Goal: Information Seeking & Learning: Check status

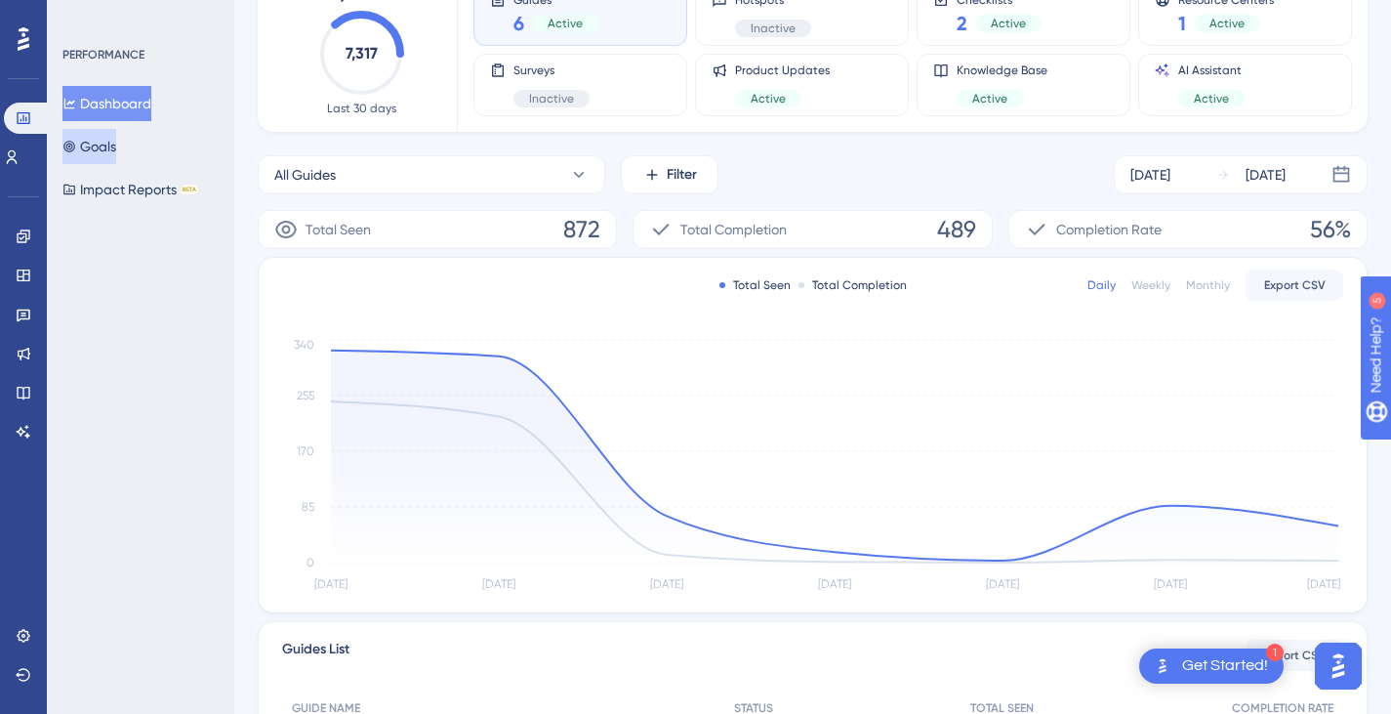
scroll to position [141, 0]
click at [20, 390] on icon at bounding box center [24, 393] width 16 height 16
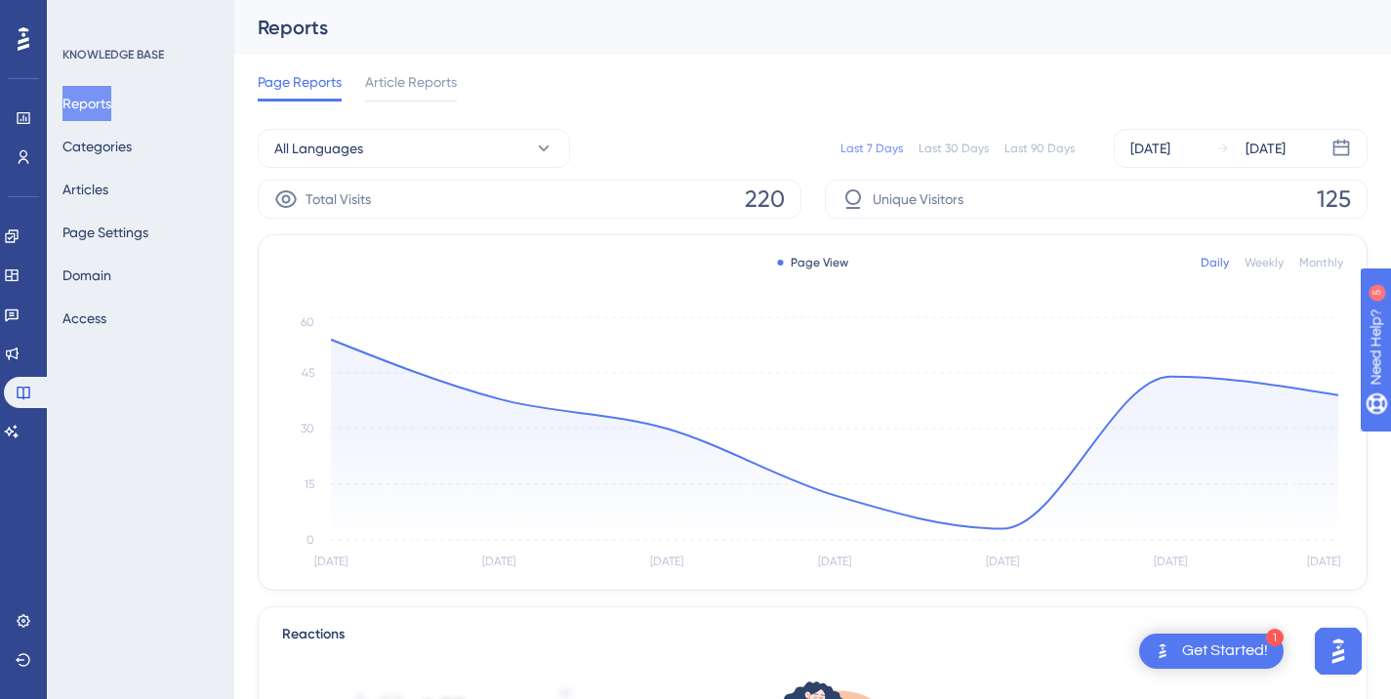
scroll to position [98, 0]
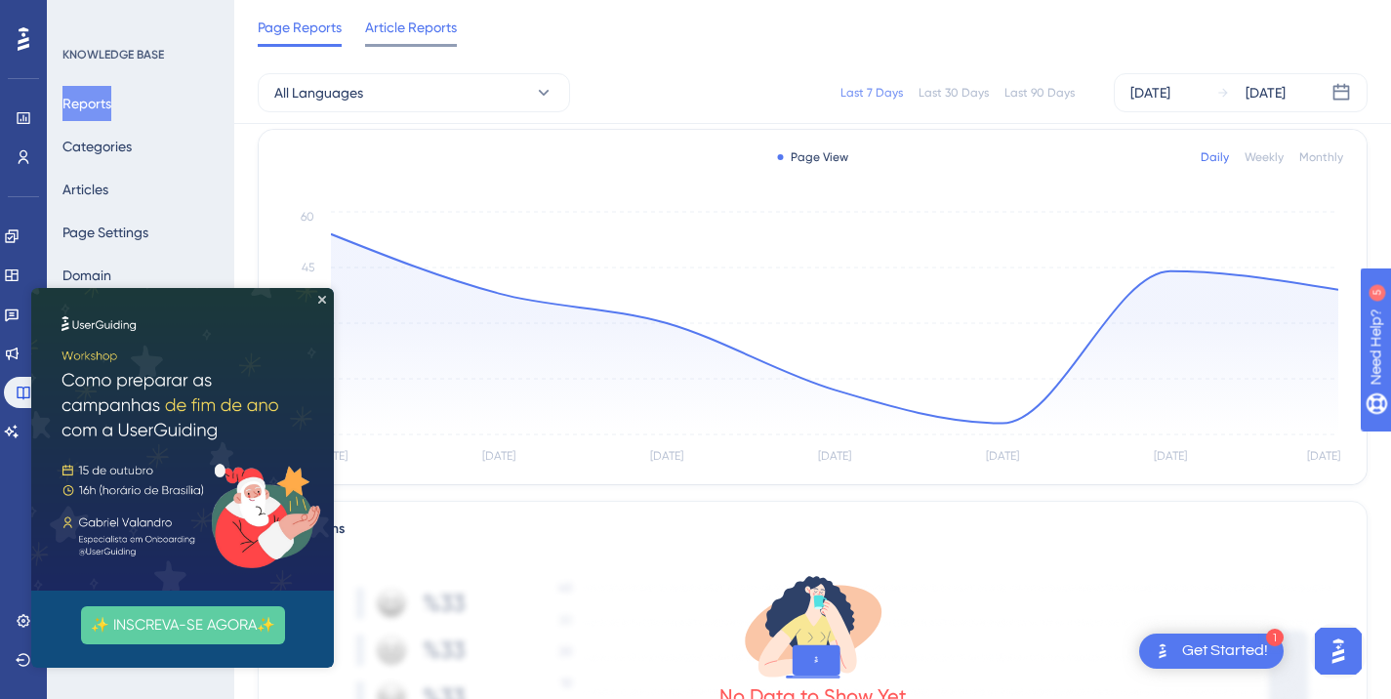
click at [394, 30] on span "Article Reports" at bounding box center [411, 27] width 92 height 23
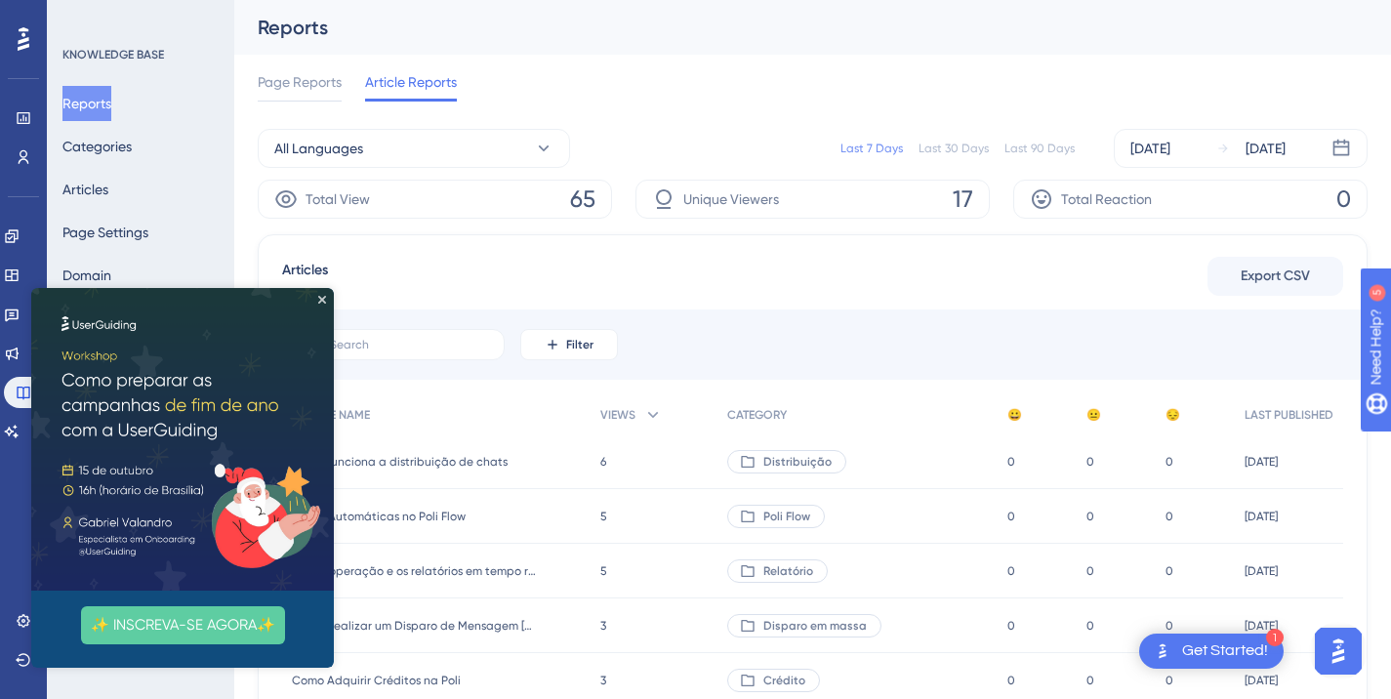
click at [601, 67] on div "Page Reports Article Reports" at bounding box center [813, 86] width 1110 height 62
click at [324, 297] on icon "Close Preview" at bounding box center [322, 300] width 8 height 8
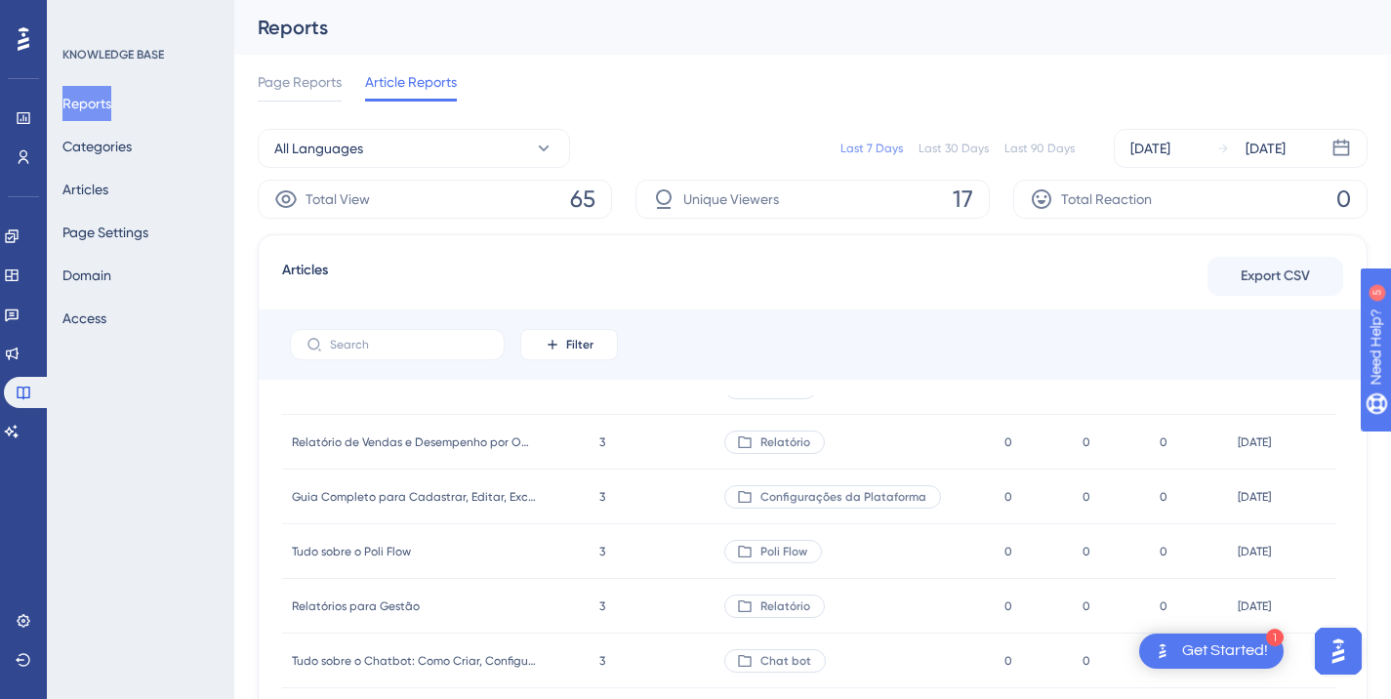
scroll to position [195, 0]
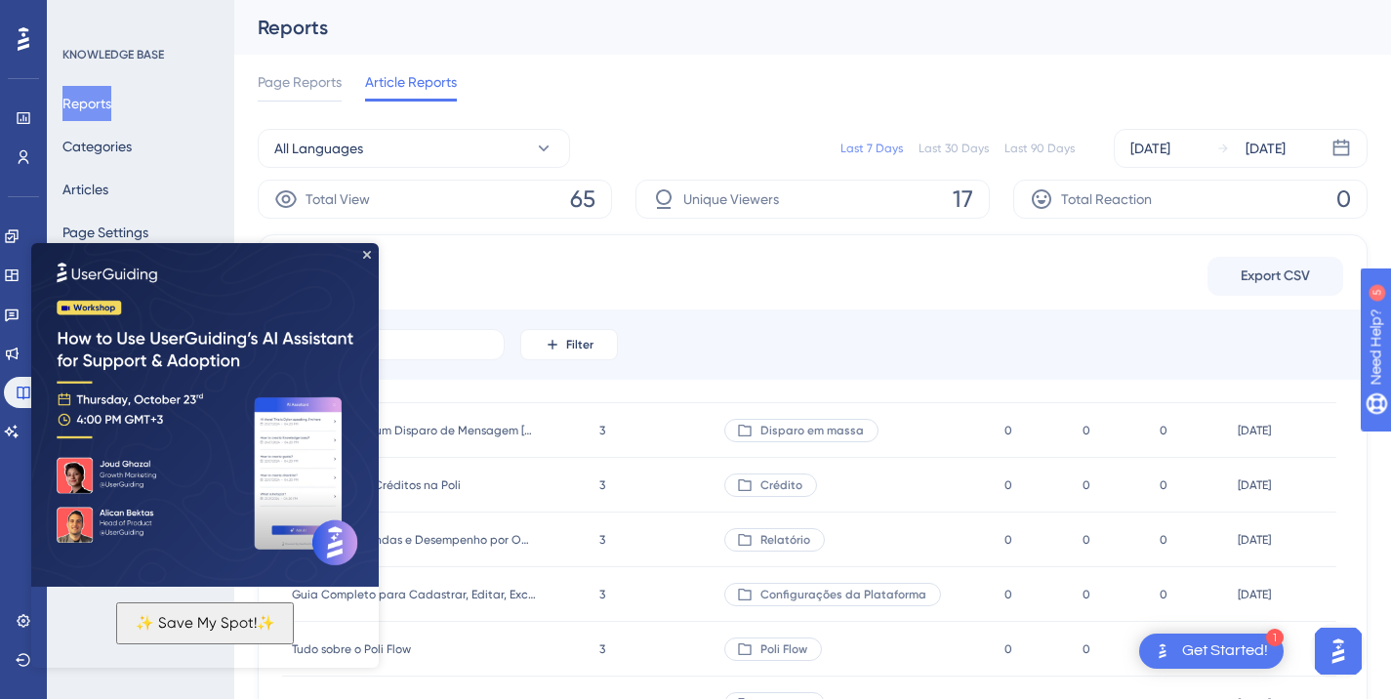
click at [366, 262] on img at bounding box center [205, 413] width 348 height 348
click at [361, 253] on img at bounding box center [205, 413] width 348 height 348
click at [368, 251] on icon "Close Preview" at bounding box center [367, 255] width 8 height 8
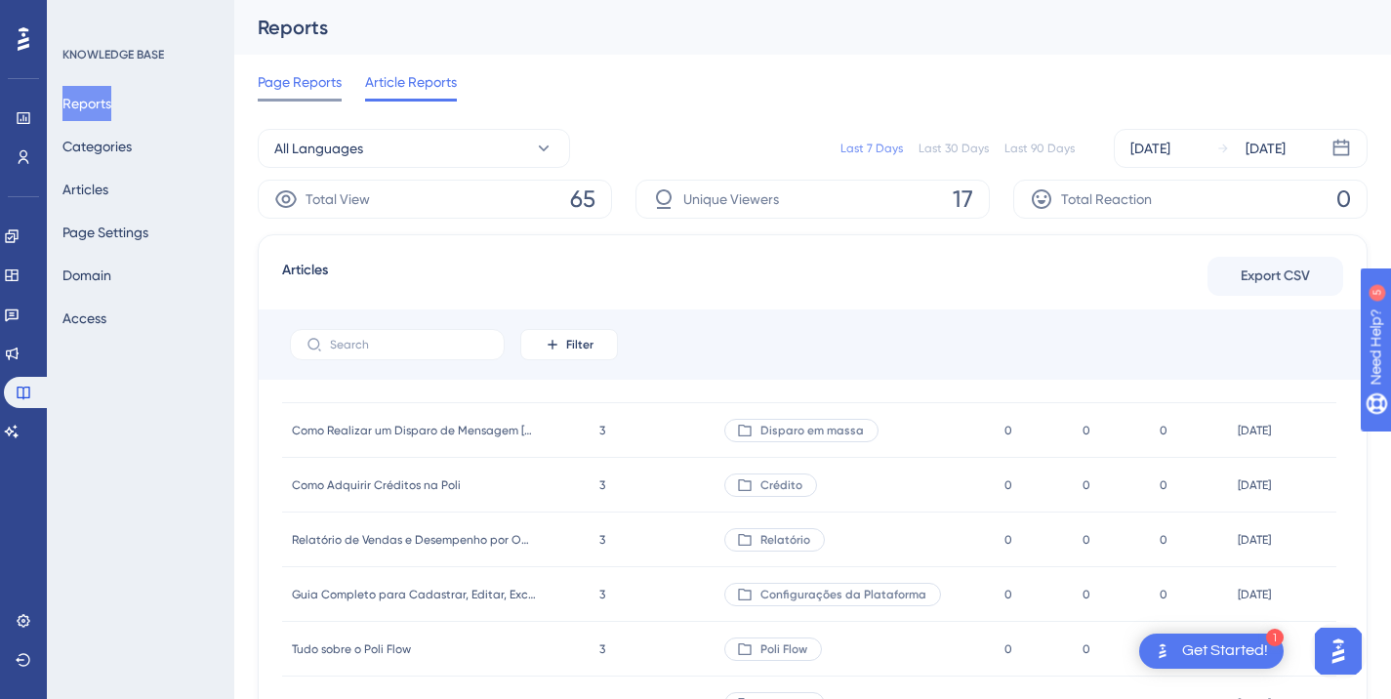
click at [314, 79] on span "Page Reports" at bounding box center [300, 81] width 84 height 23
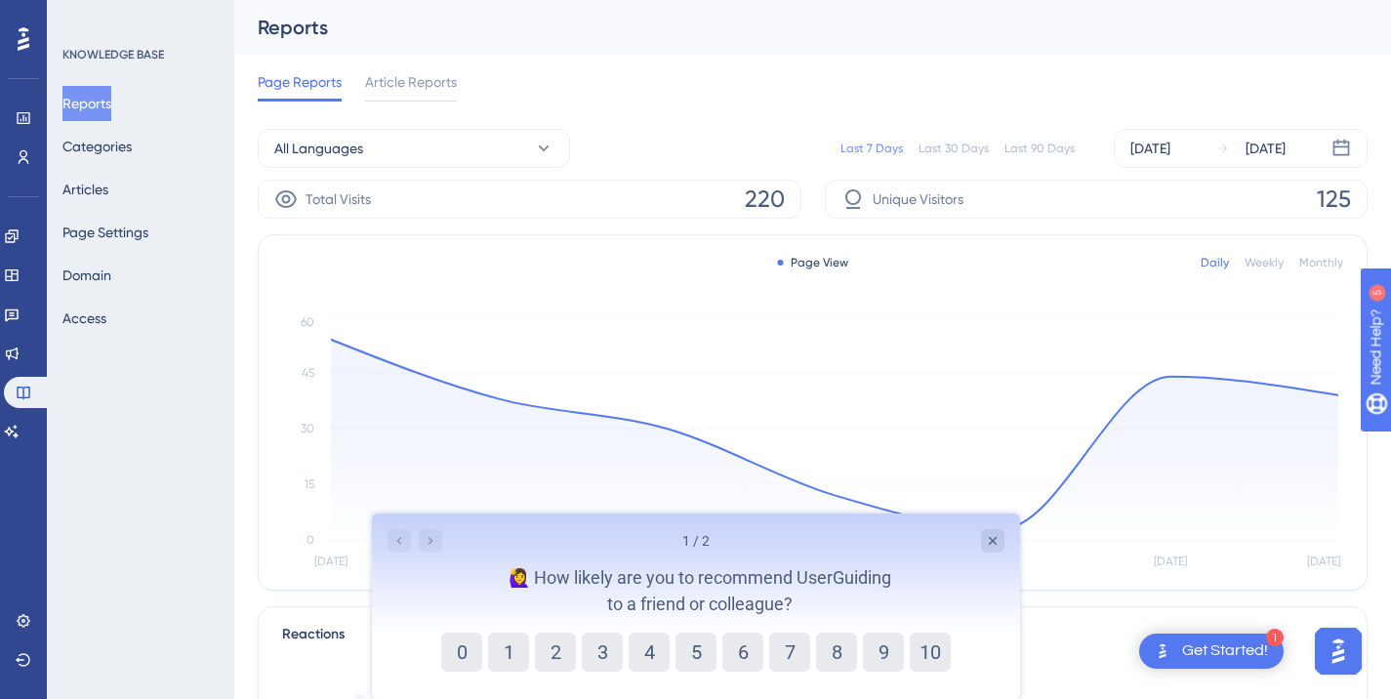
click at [16, 47] on div at bounding box center [23, 38] width 31 height 31
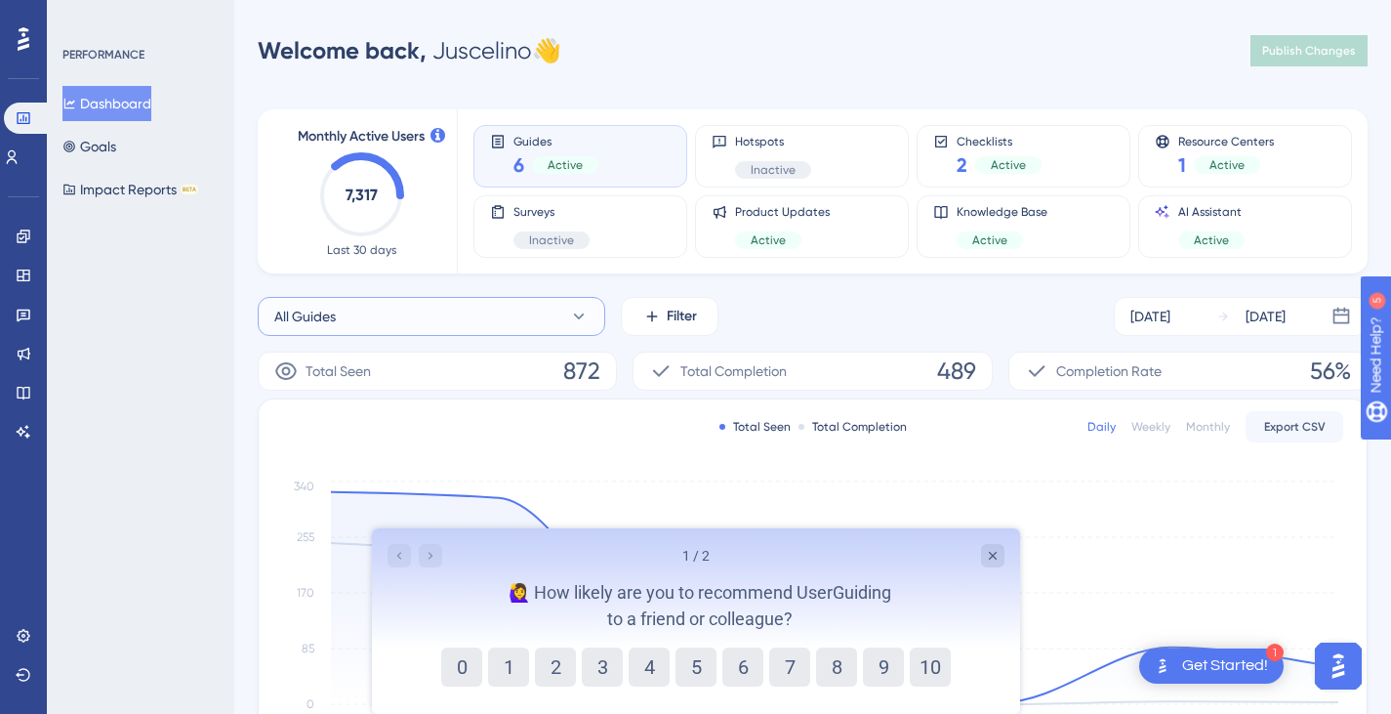
click at [470, 312] on button "All Guides" at bounding box center [432, 316] width 348 height 39
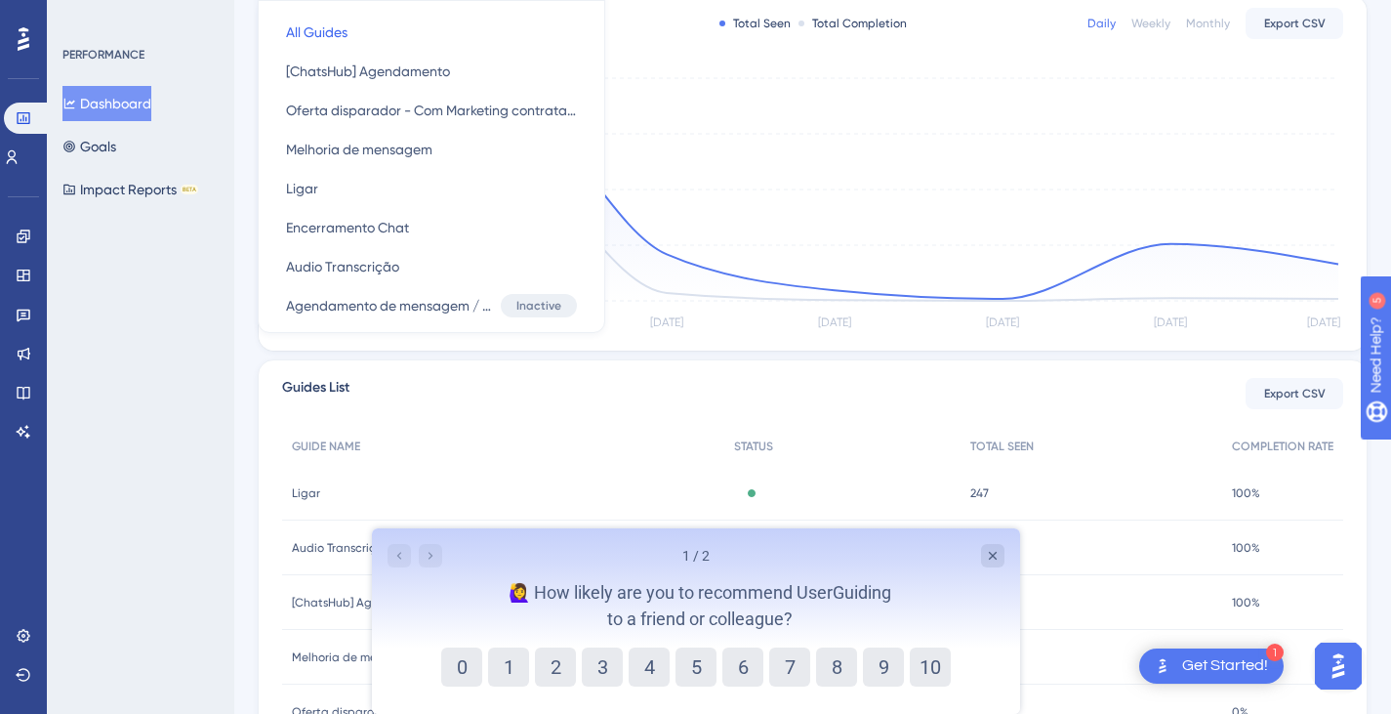
scroll to position [437, 0]
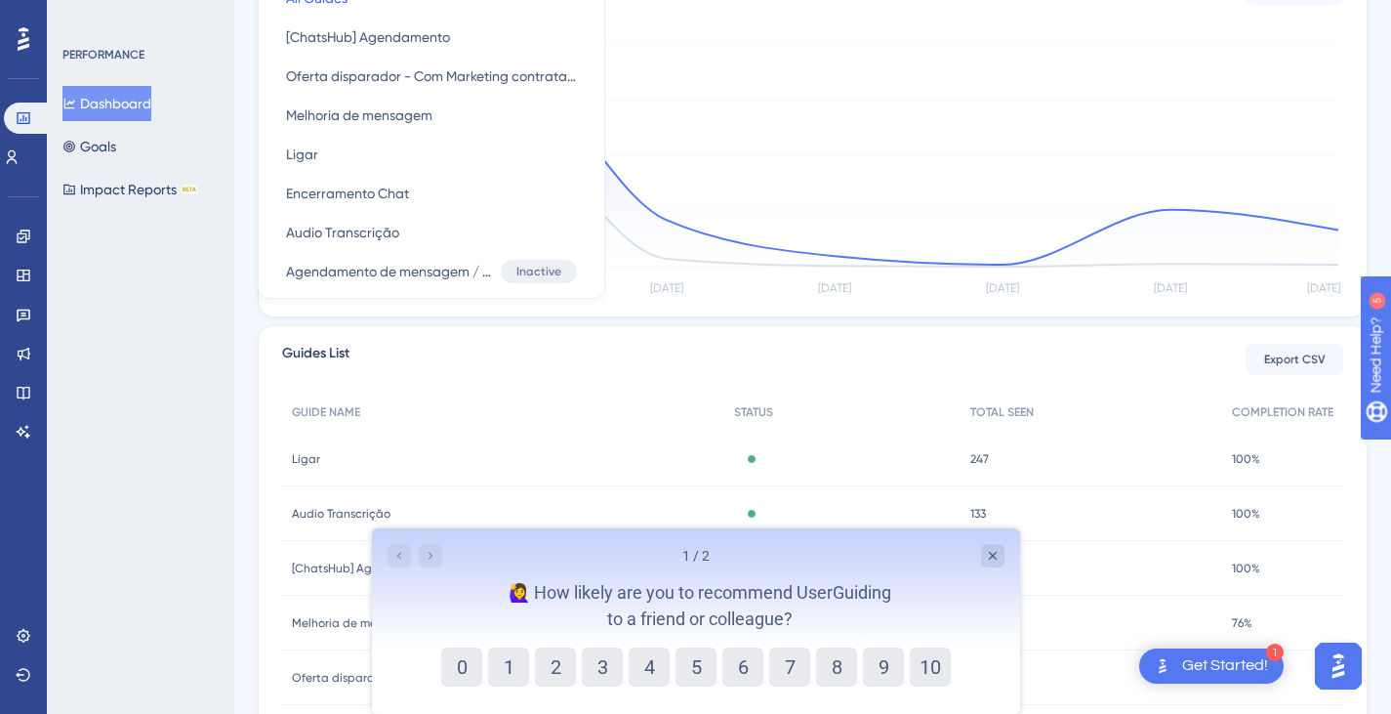
click at [93, 301] on div "PERFORMANCE Dashboard Goals Impact Reports BETA" at bounding box center [140, 357] width 187 height 714
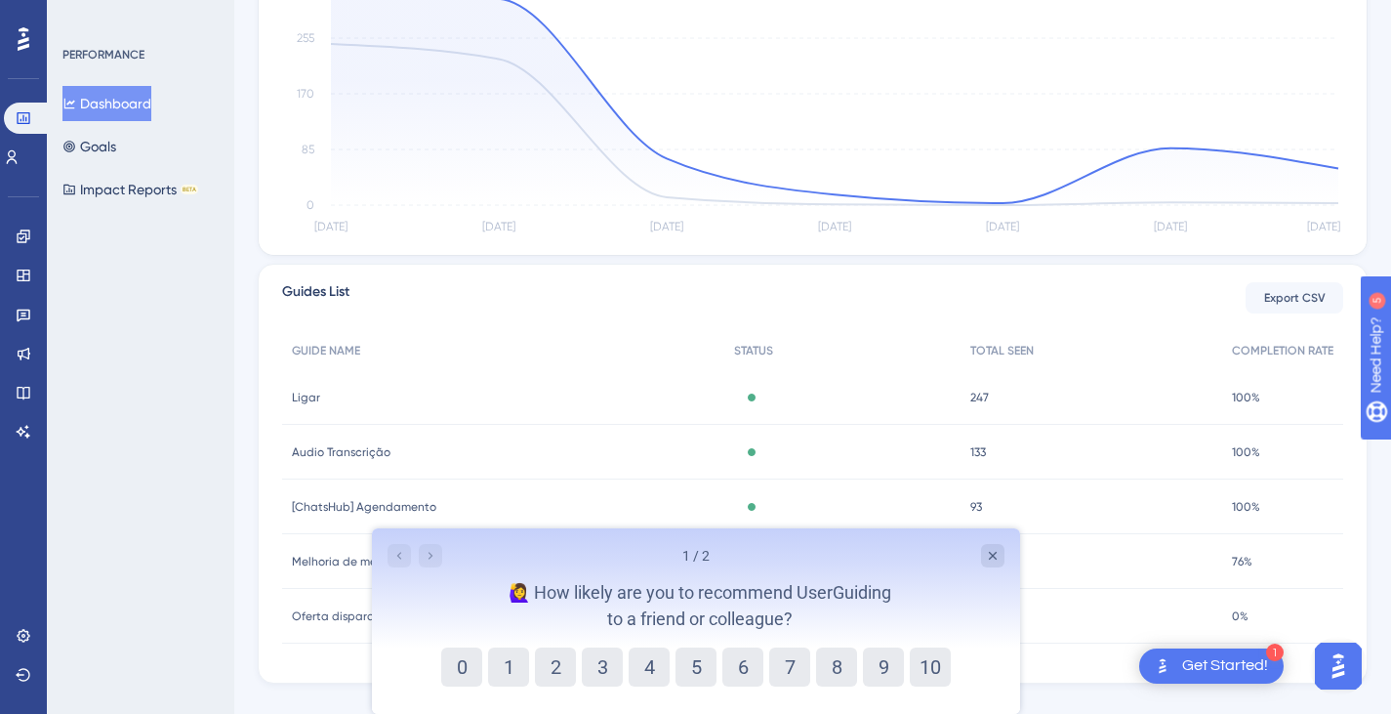
scroll to position [531, 0]
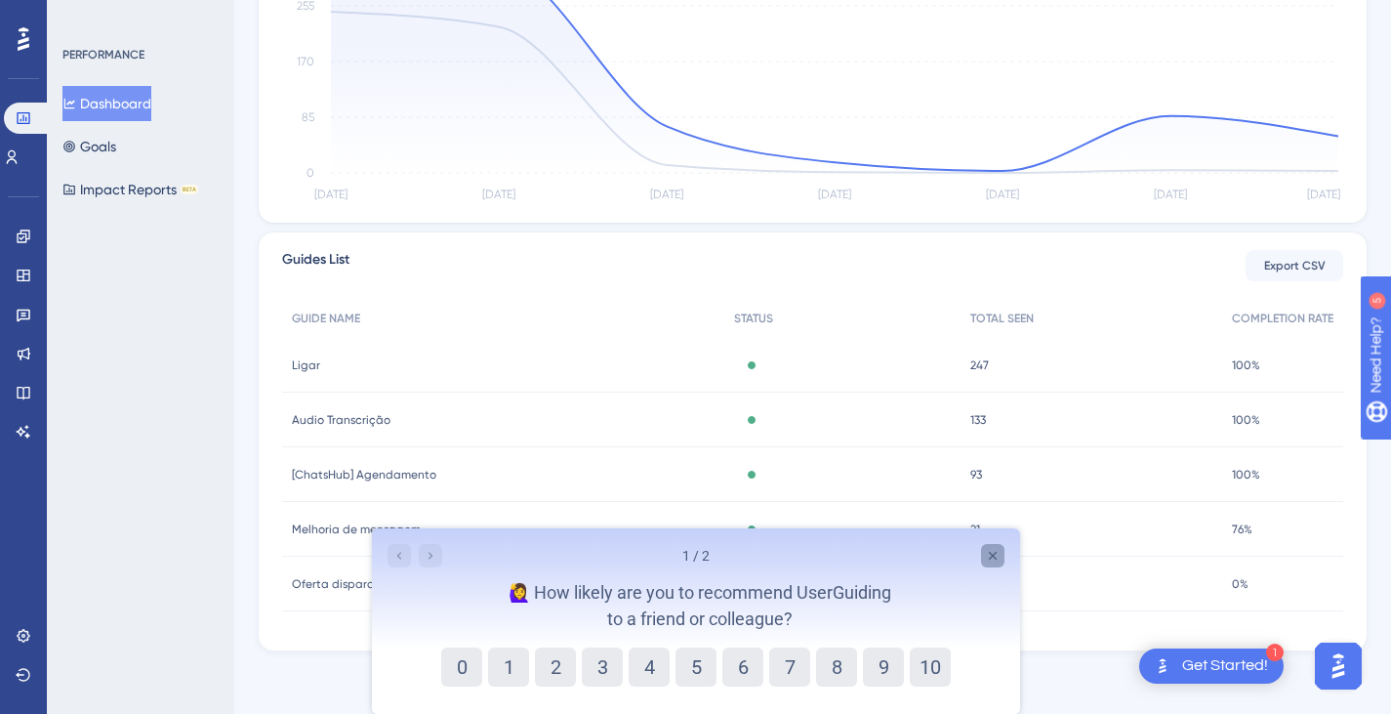
click at [995, 564] on div "Close survey" at bounding box center [991, 555] width 23 height 23
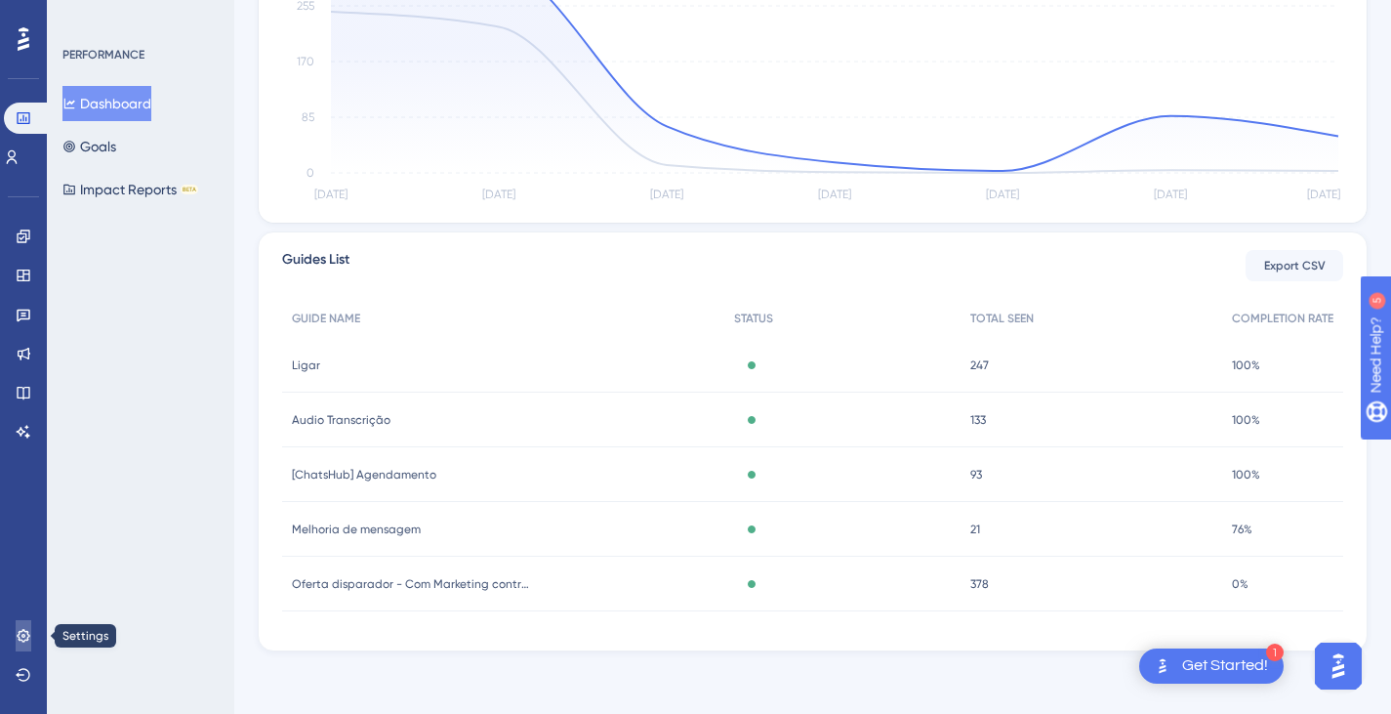
click at [30, 635] on icon at bounding box center [24, 636] width 16 height 16
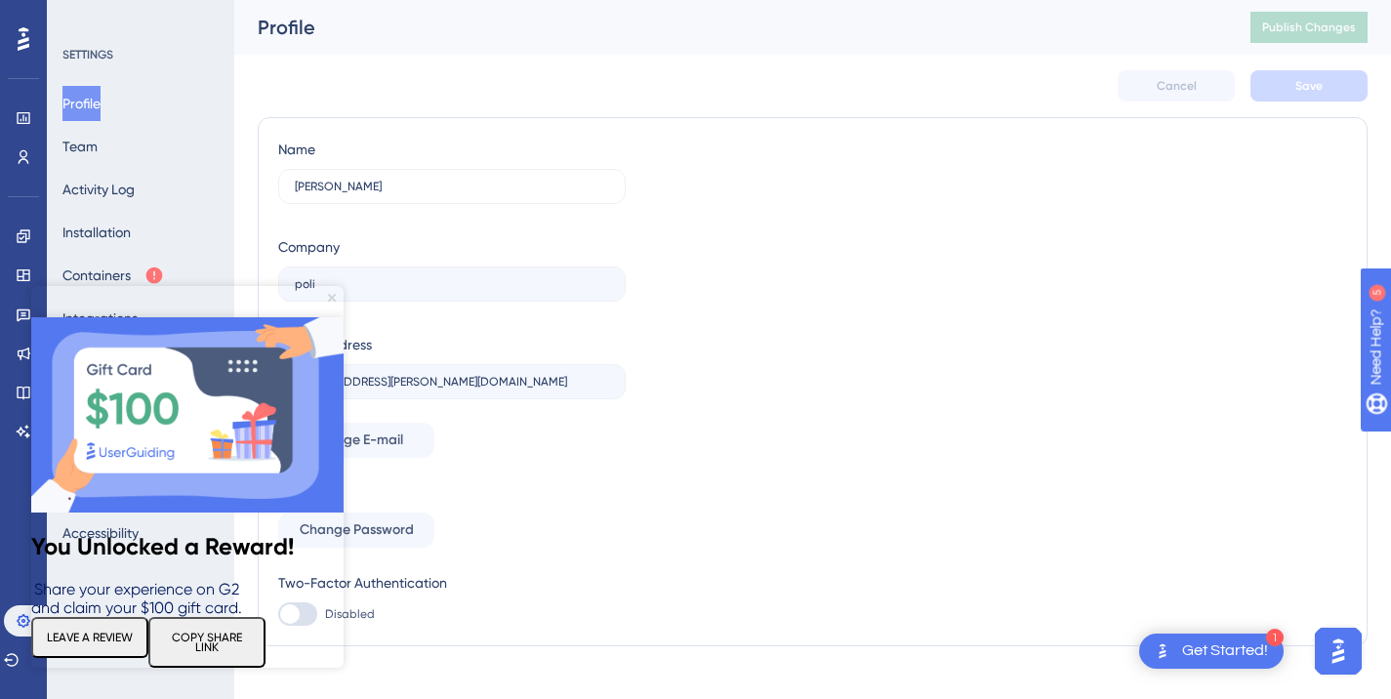
click at [331, 301] on icon "Close Preview" at bounding box center [332, 298] width 8 height 8
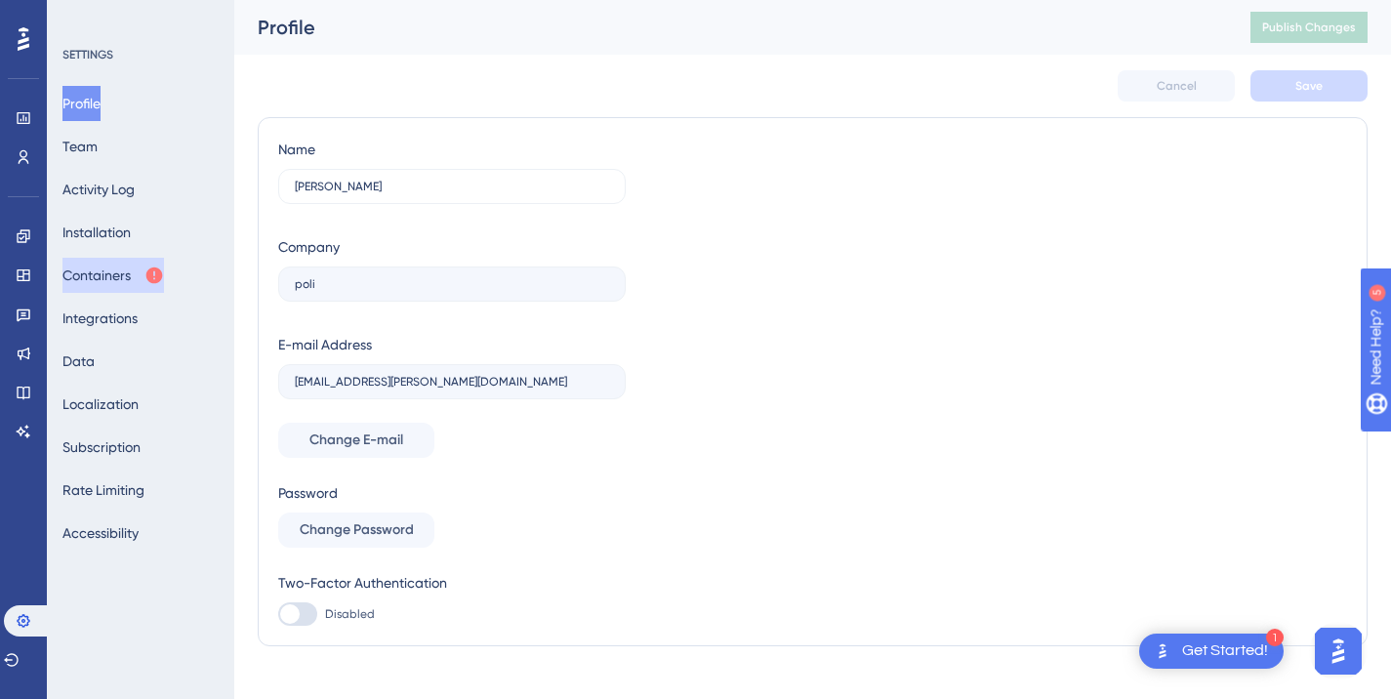
click at [138, 277] on button "Containers" at bounding box center [113, 275] width 102 height 35
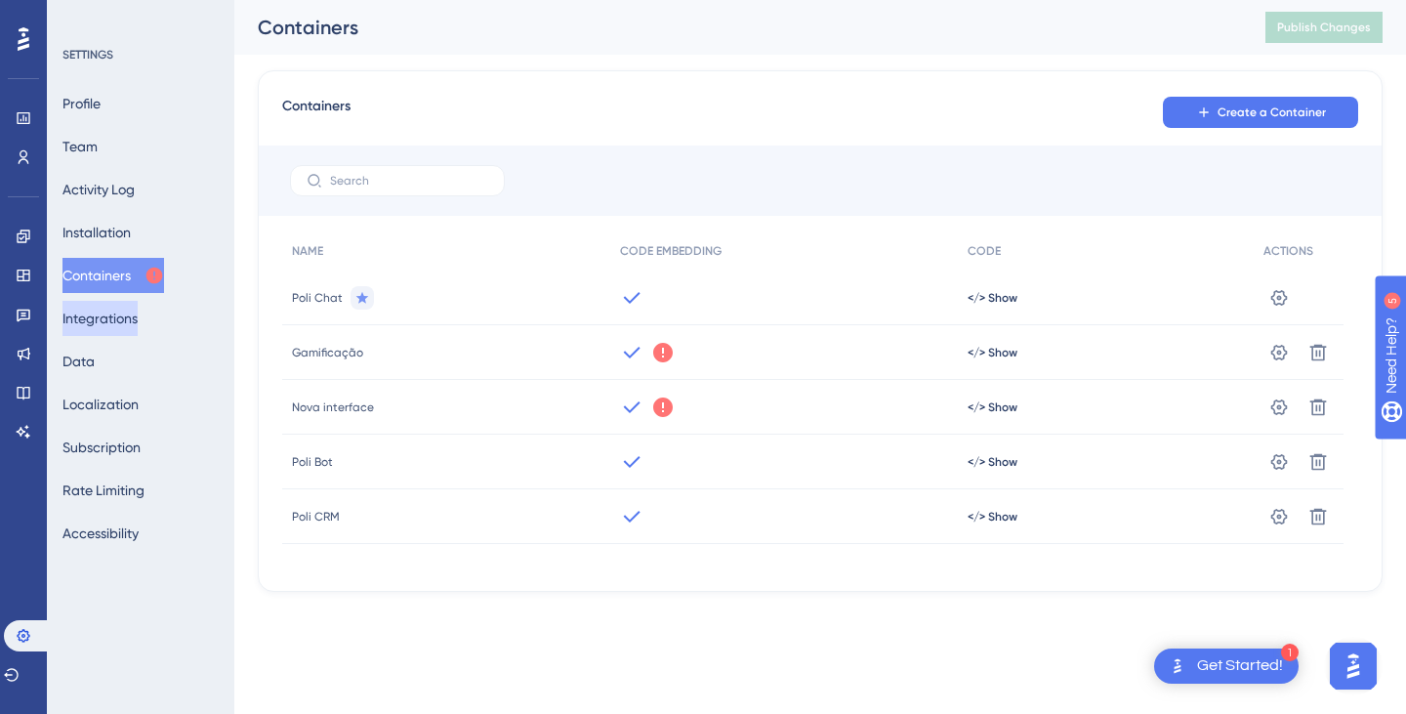
click at [127, 325] on button "Integrations" at bounding box center [99, 318] width 75 height 35
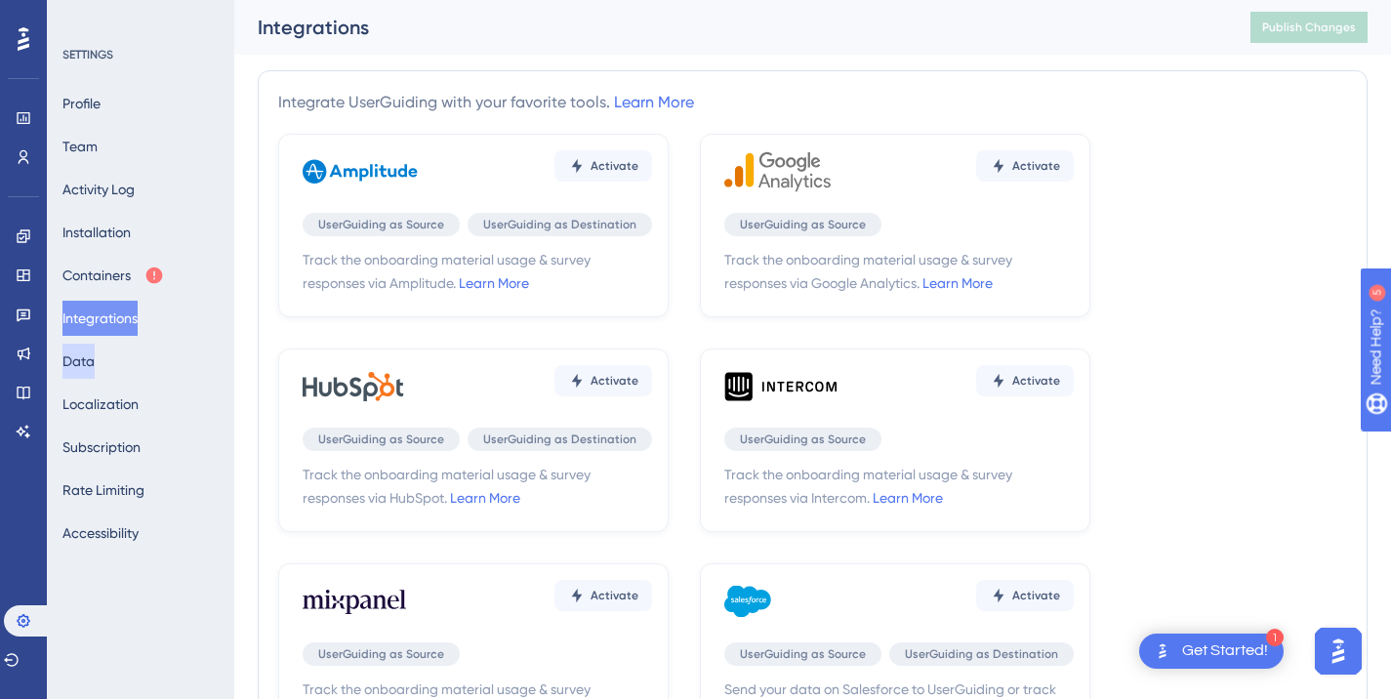
click at [95, 366] on button "Data" at bounding box center [78, 361] width 32 height 35
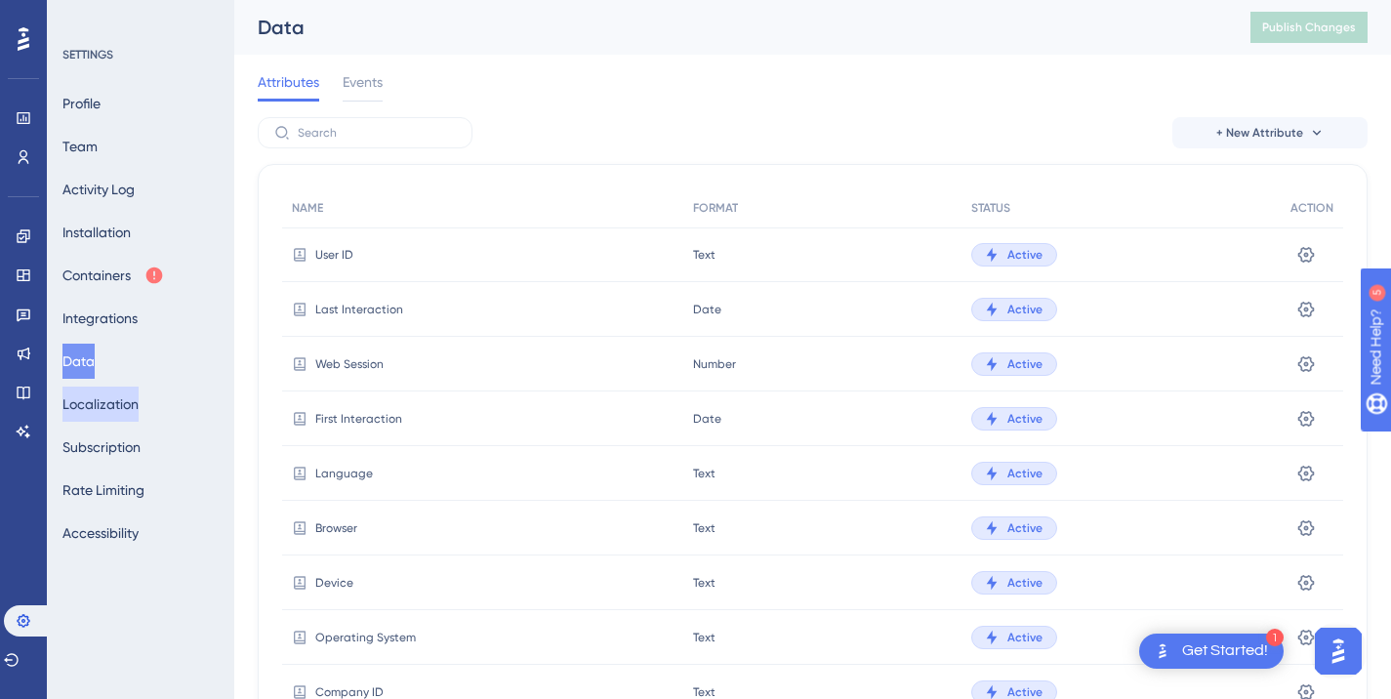
click at [106, 407] on button "Localization" at bounding box center [100, 404] width 76 height 35
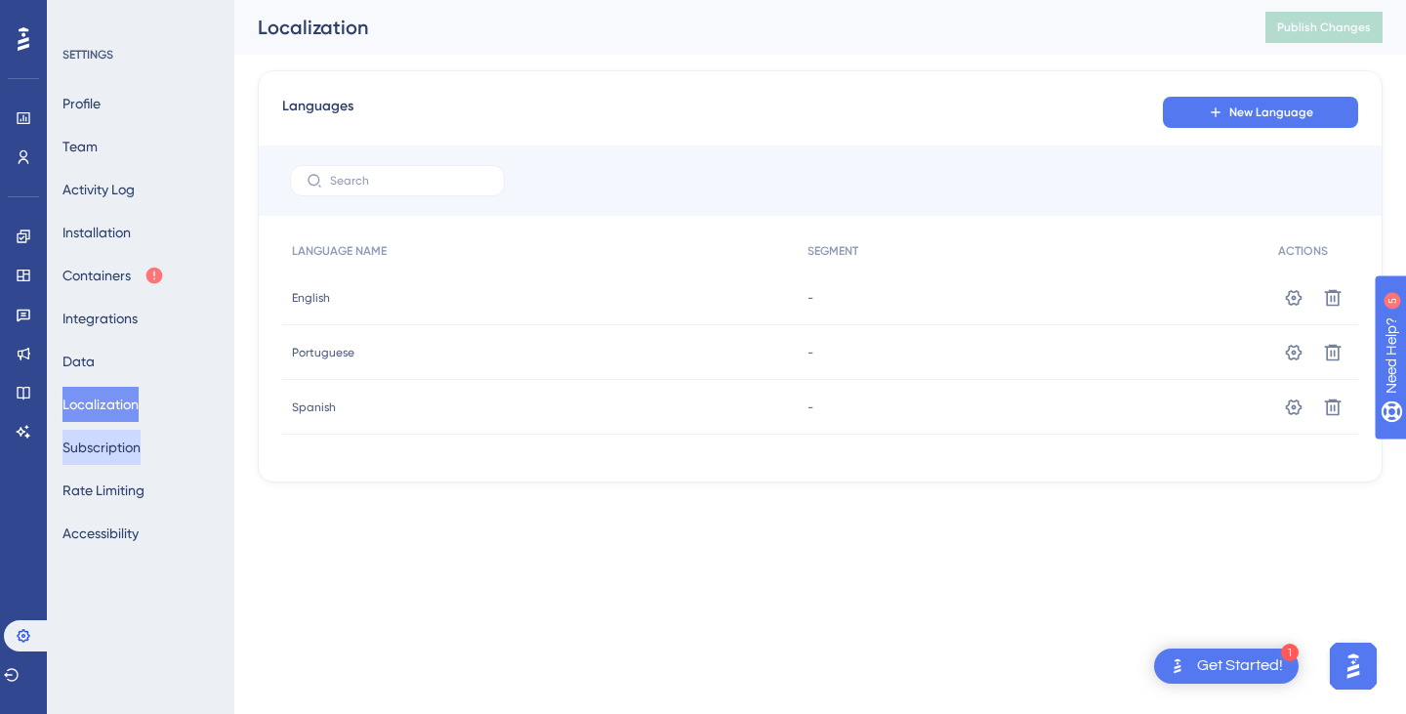
click at [123, 436] on button "Subscription" at bounding box center [101, 447] width 78 height 35
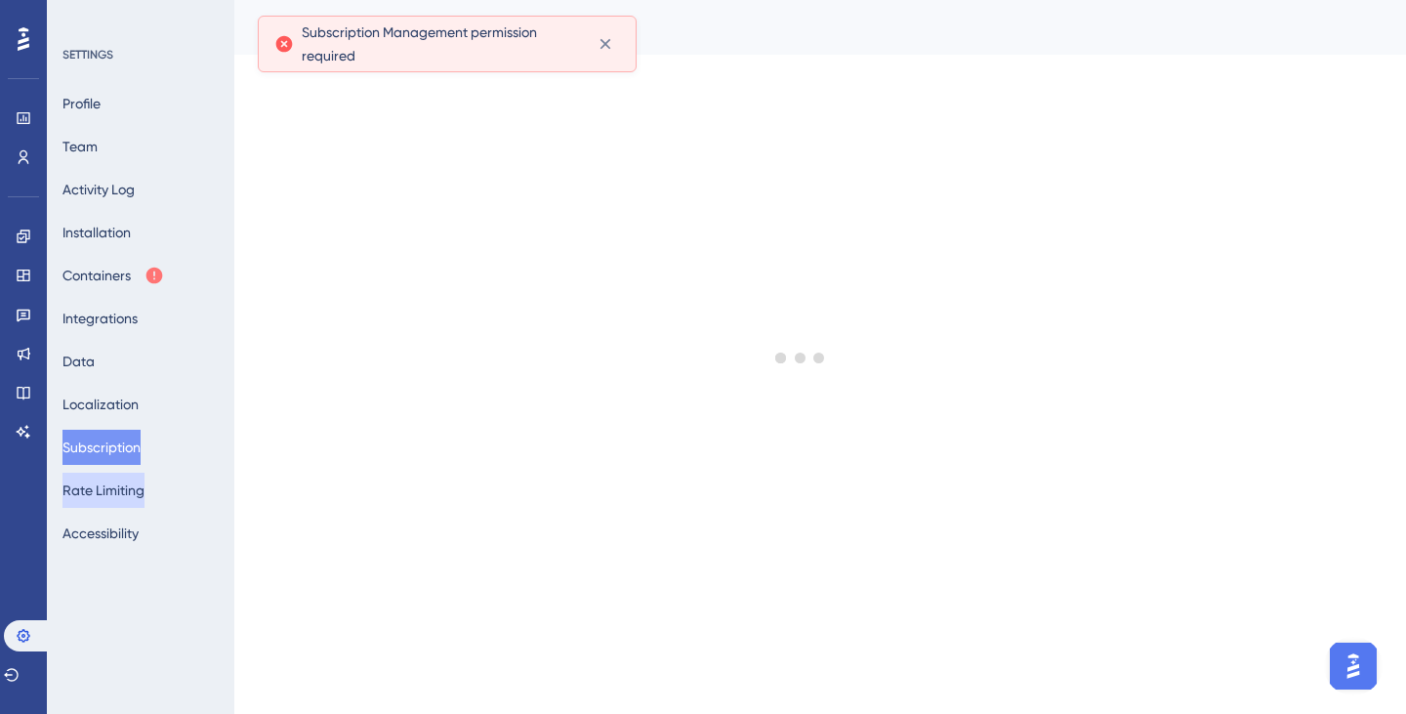
click at [124, 484] on button "Rate Limiting" at bounding box center [103, 490] width 82 height 35
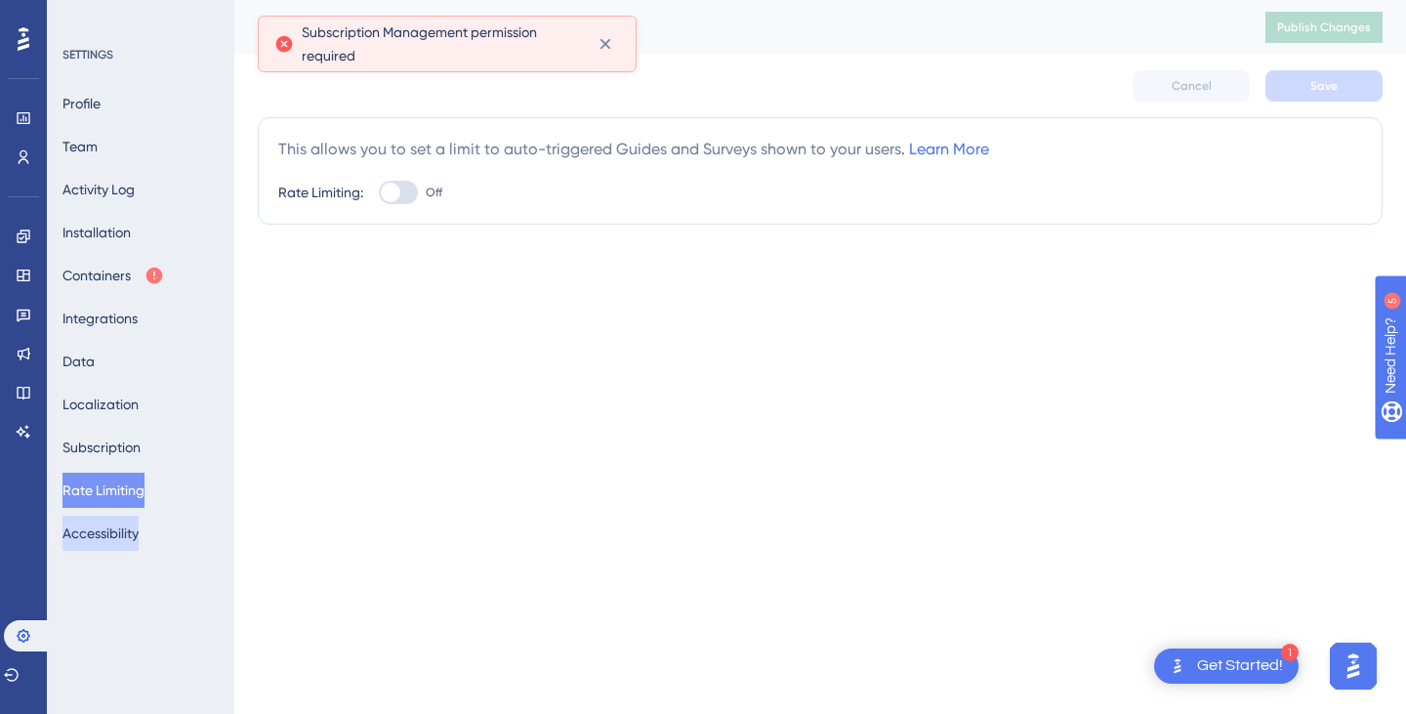
click at [124, 533] on button "Accessibility" at bounding box center [100, 532] width 76 height 35
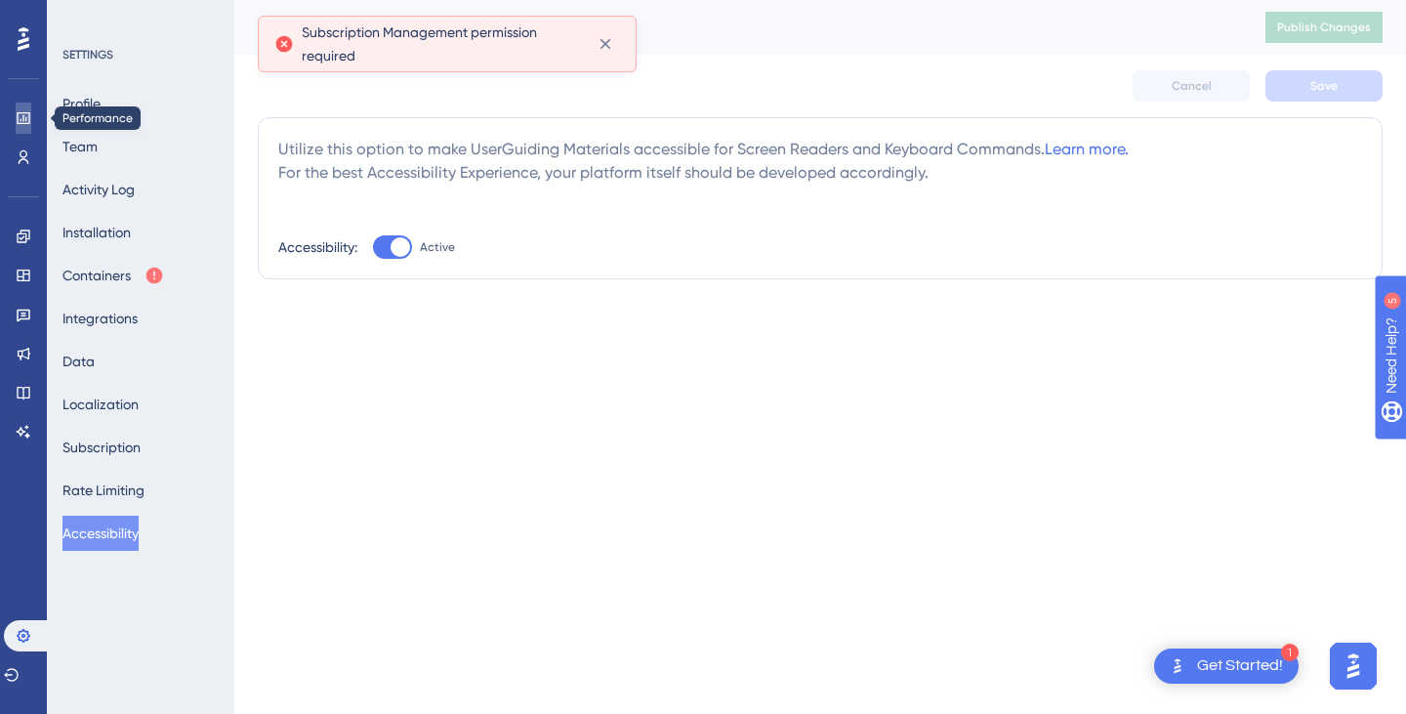
click at [24, 114] on icon at bounding box center [24, 118] width 16 height 16
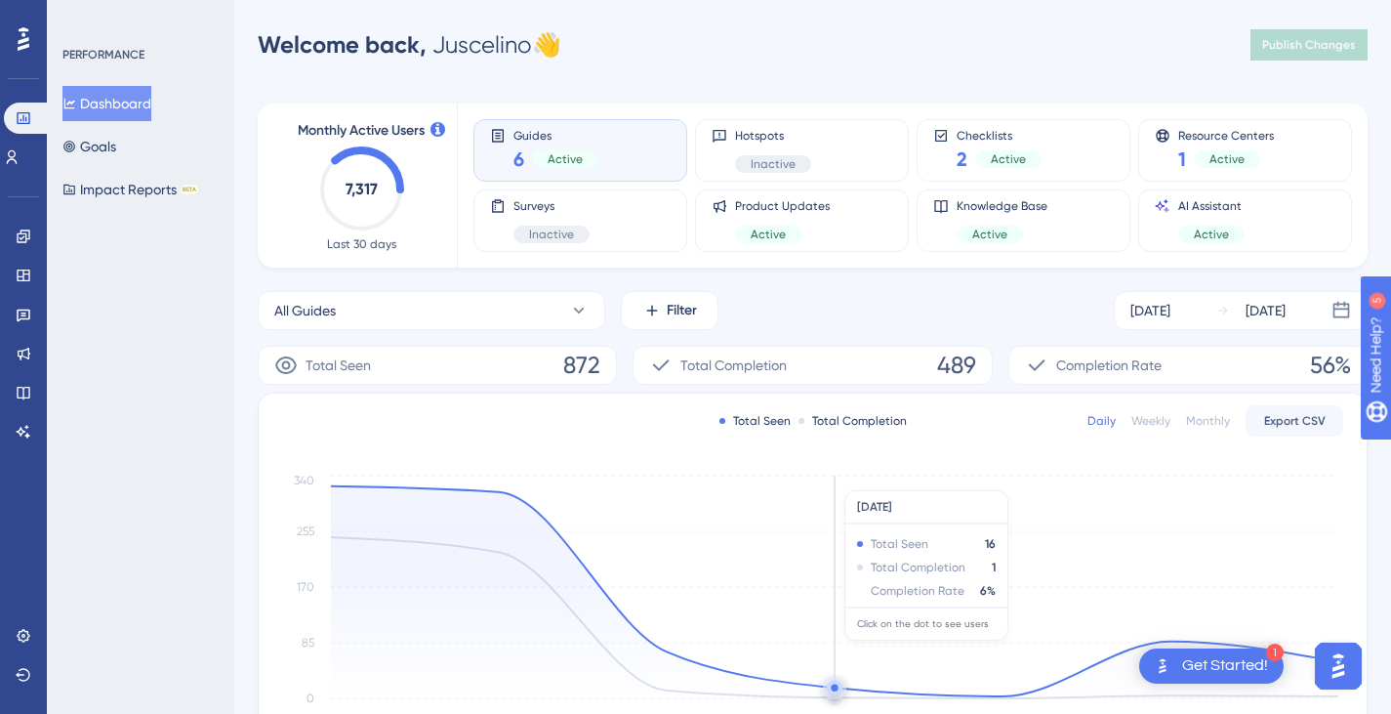
scroll to position [98, 0]
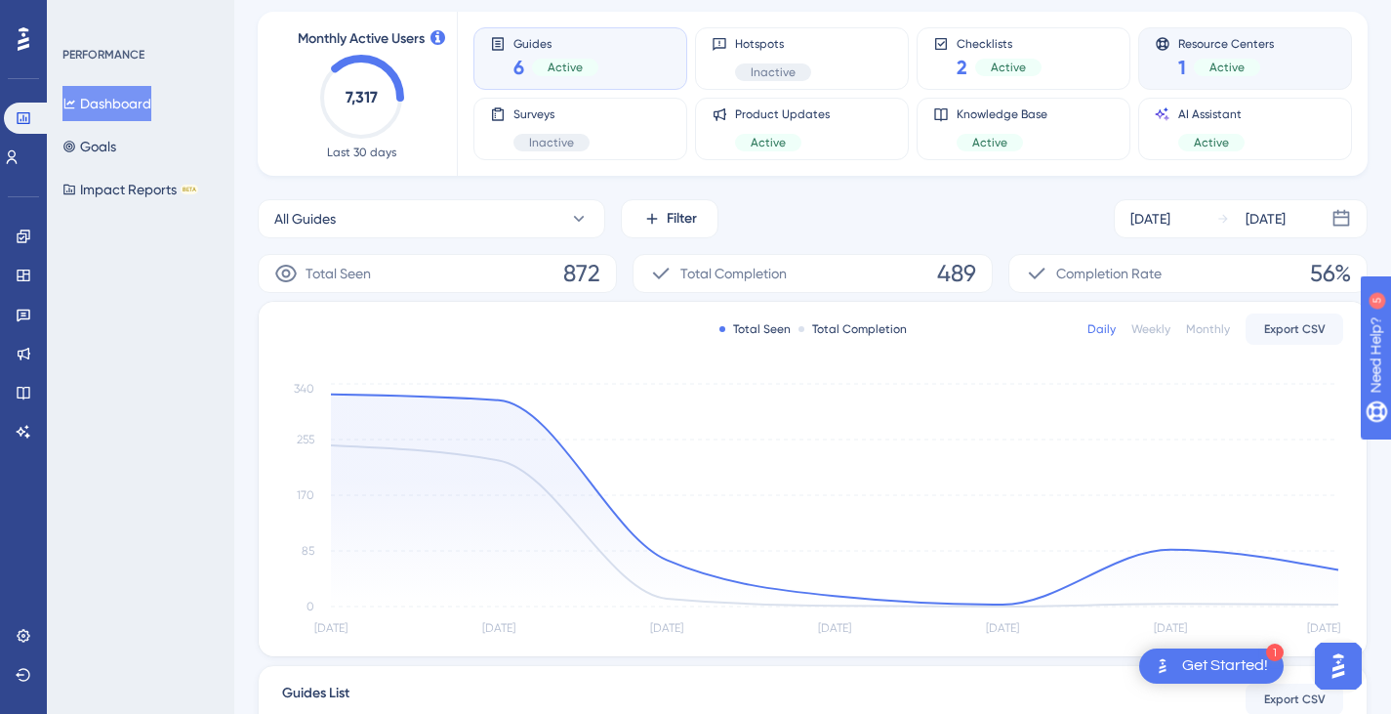
click at [1242, 67] on span "Active" at bounding box center [1227, 68] width 35 height 16
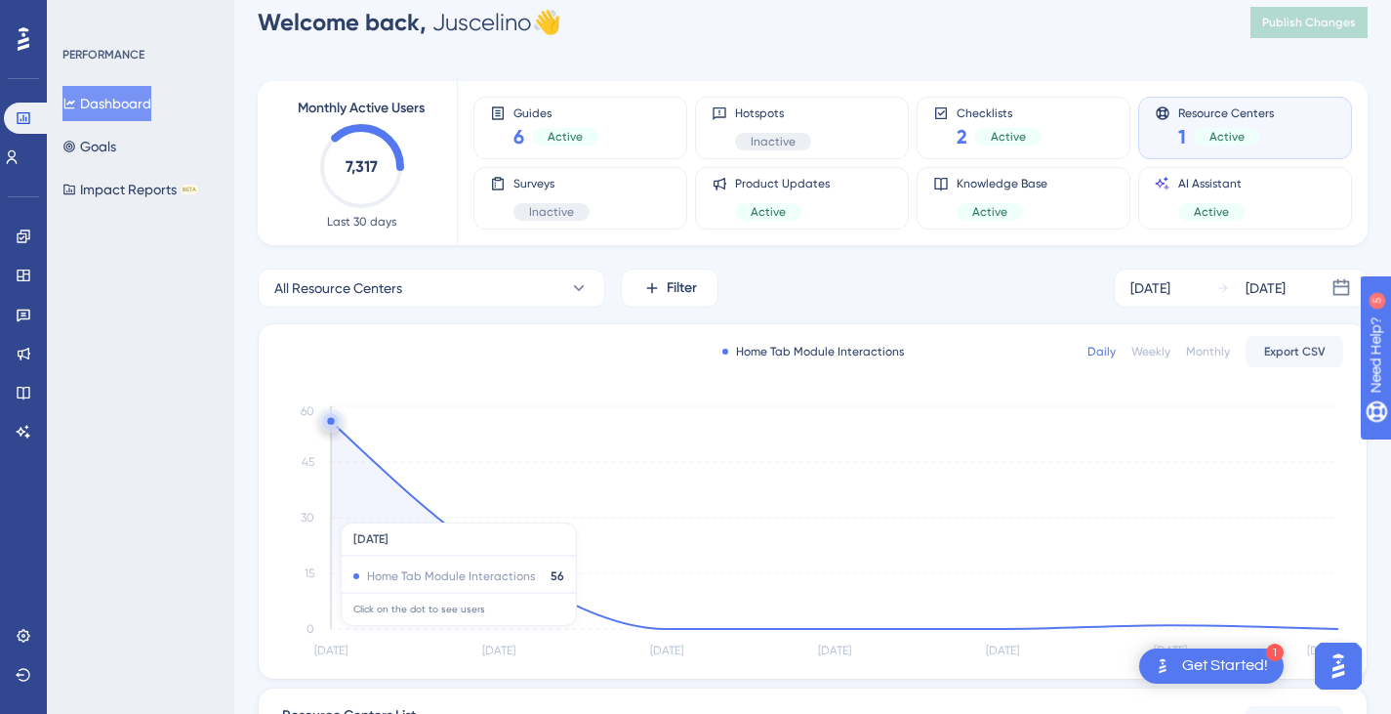
scroll to position [0, 0]
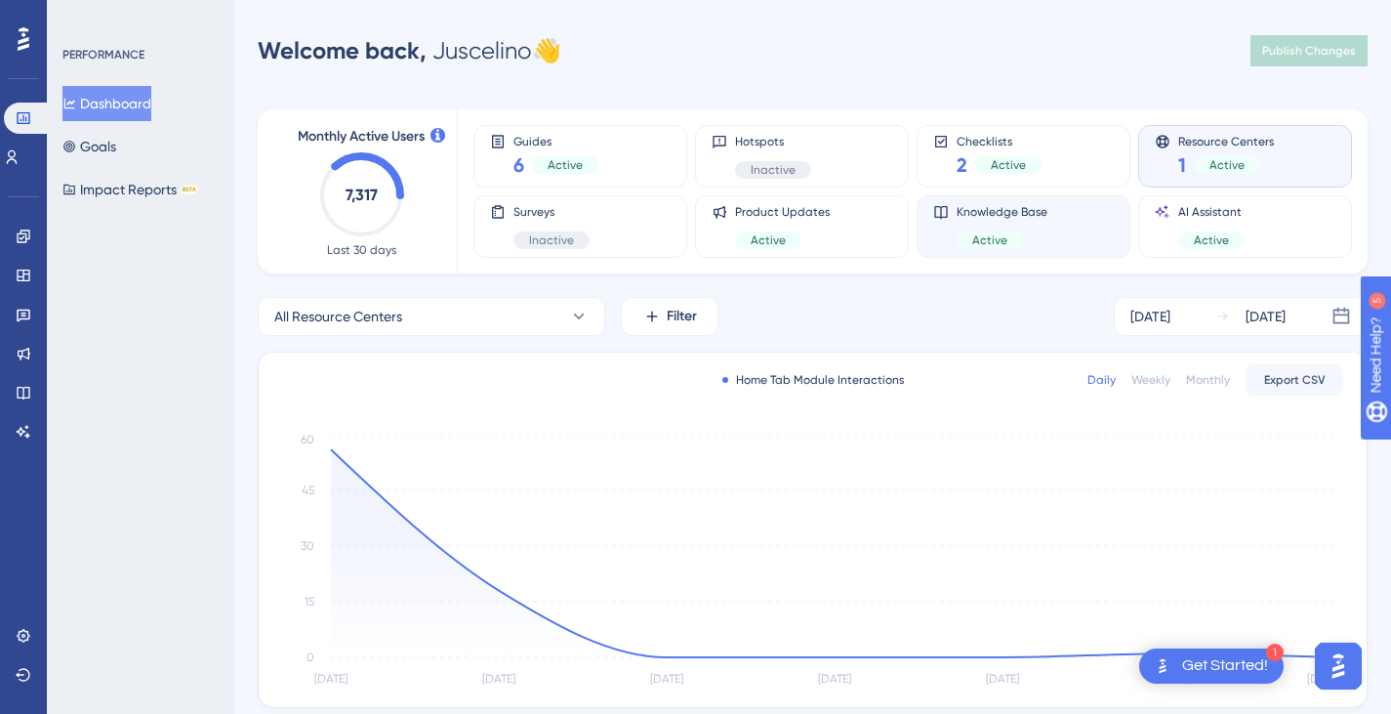
click at [986, 225] on div "Knowledge Base Active" at bounding box center [1002, 226] width 91 height 45
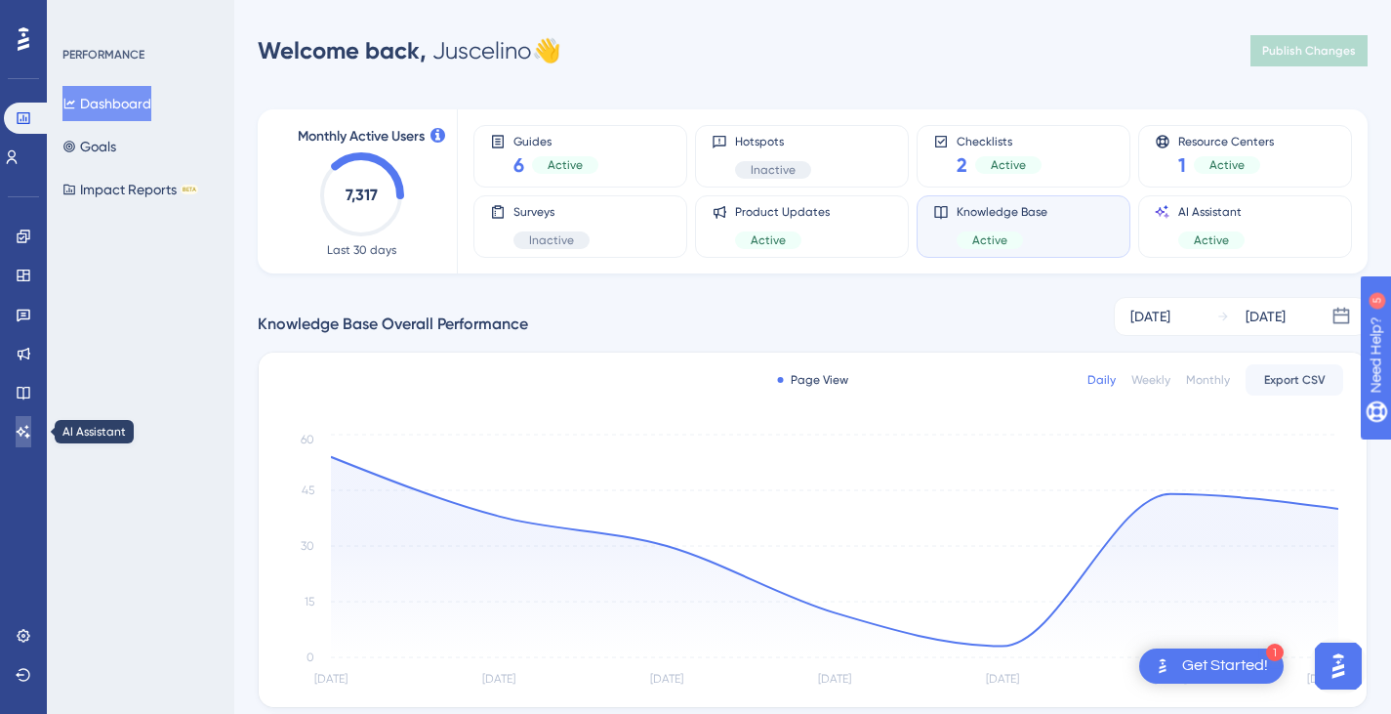
click at [16, 435] on link at bounding box center [24, 431] width 16 height 31
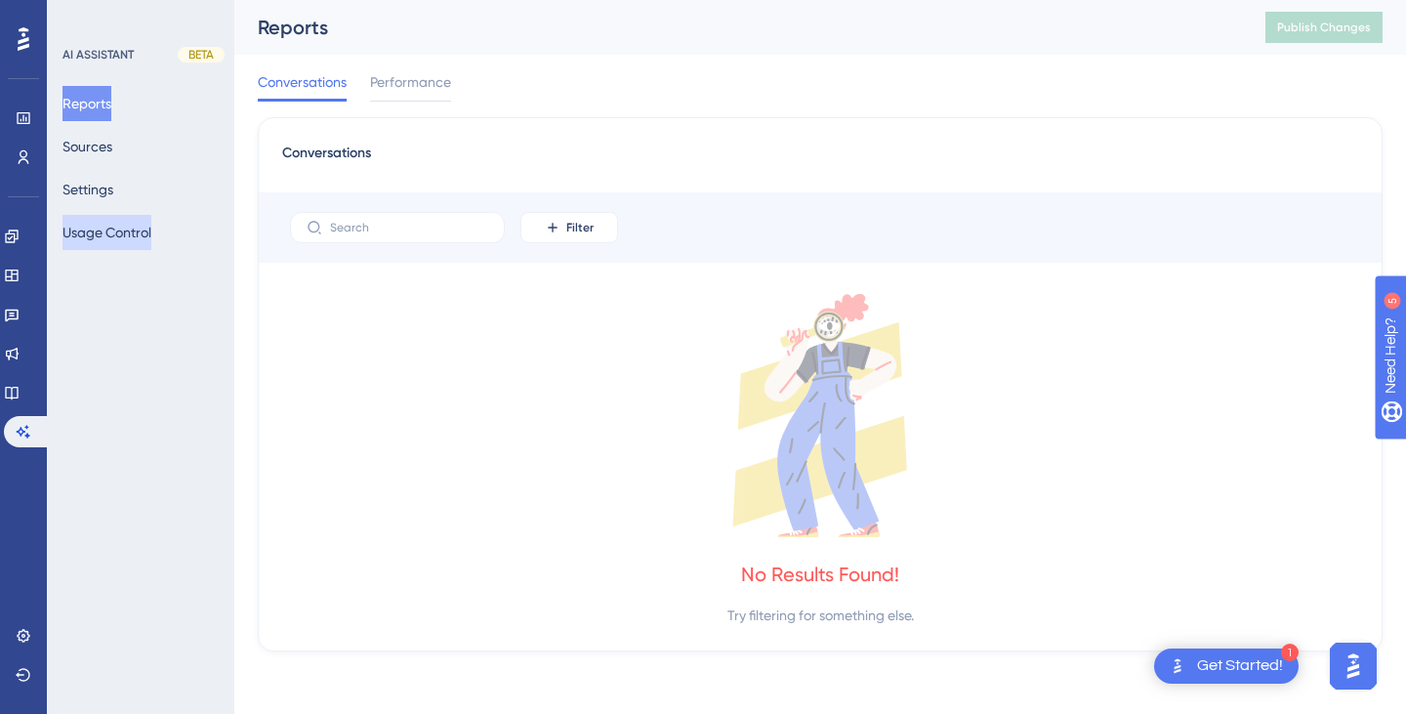
click at [139, 232] on button "Usage Control" at bounding box center [106, 232] width 89 height 35
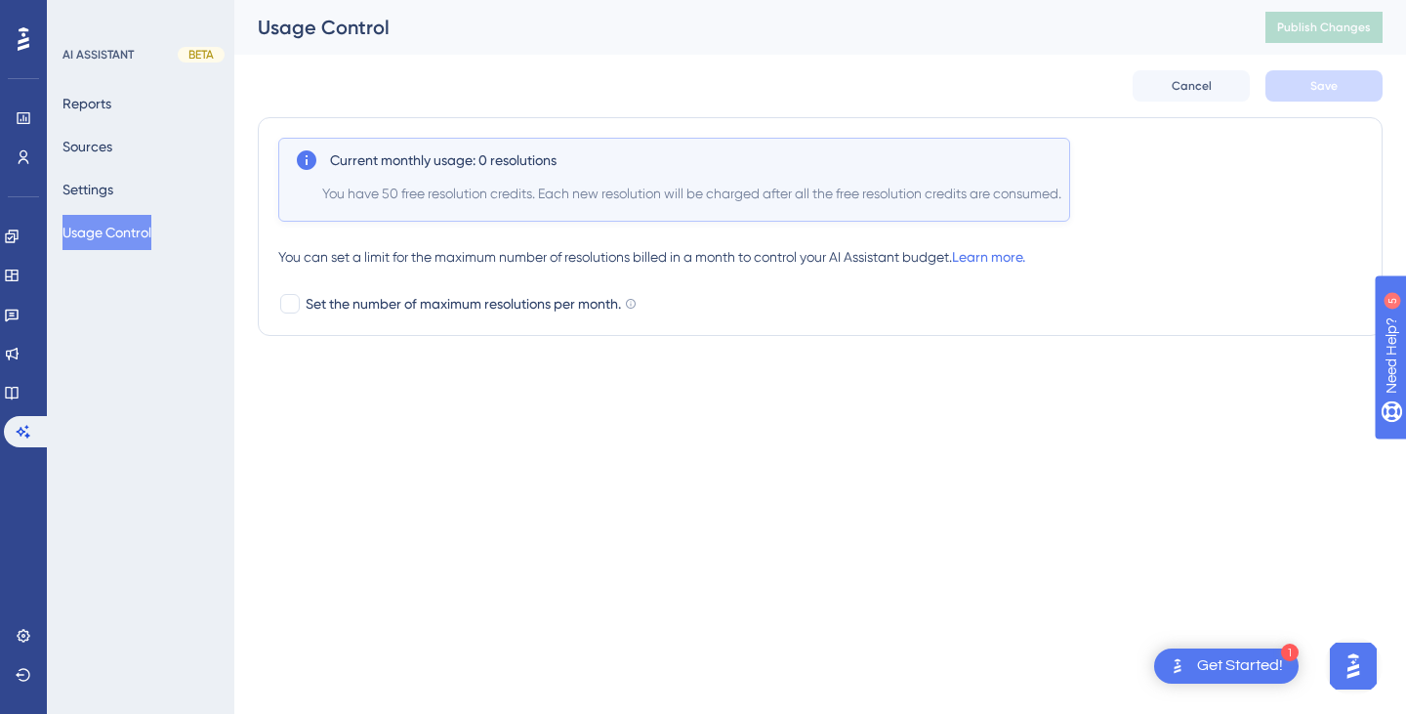
click at [31, 43] on div at bounding box center [23, 38] width 31 height 31
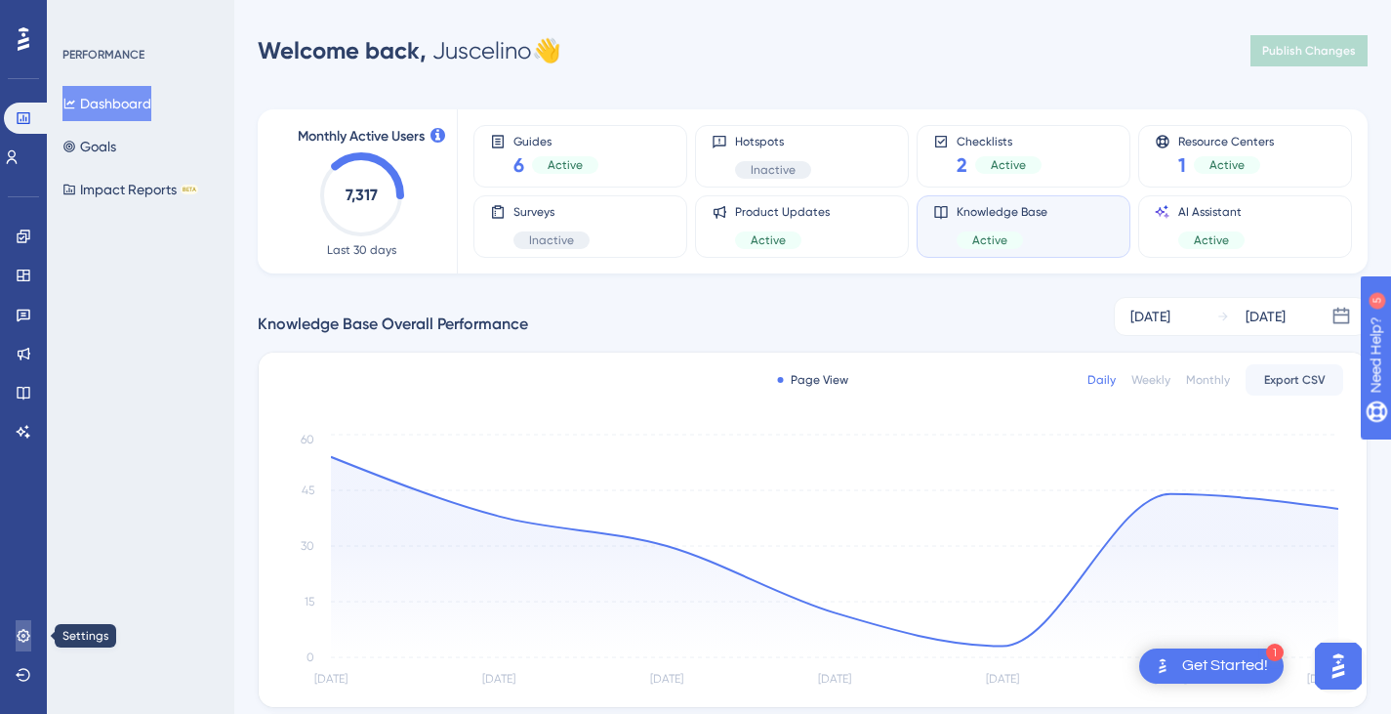
click at [16, 630] on link at bounding box center [24, 635] width 16 height 31
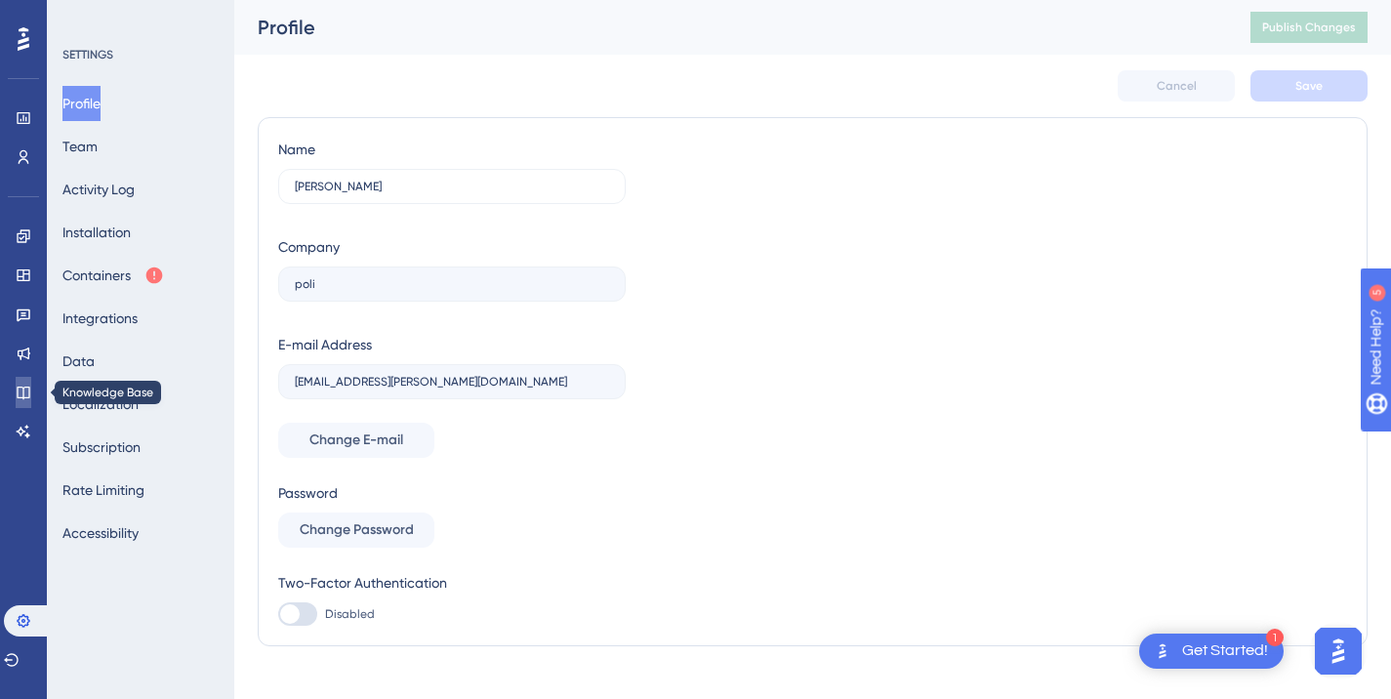
click at [29, 383] on link at bounding box center [24, 392] width 16 height 31
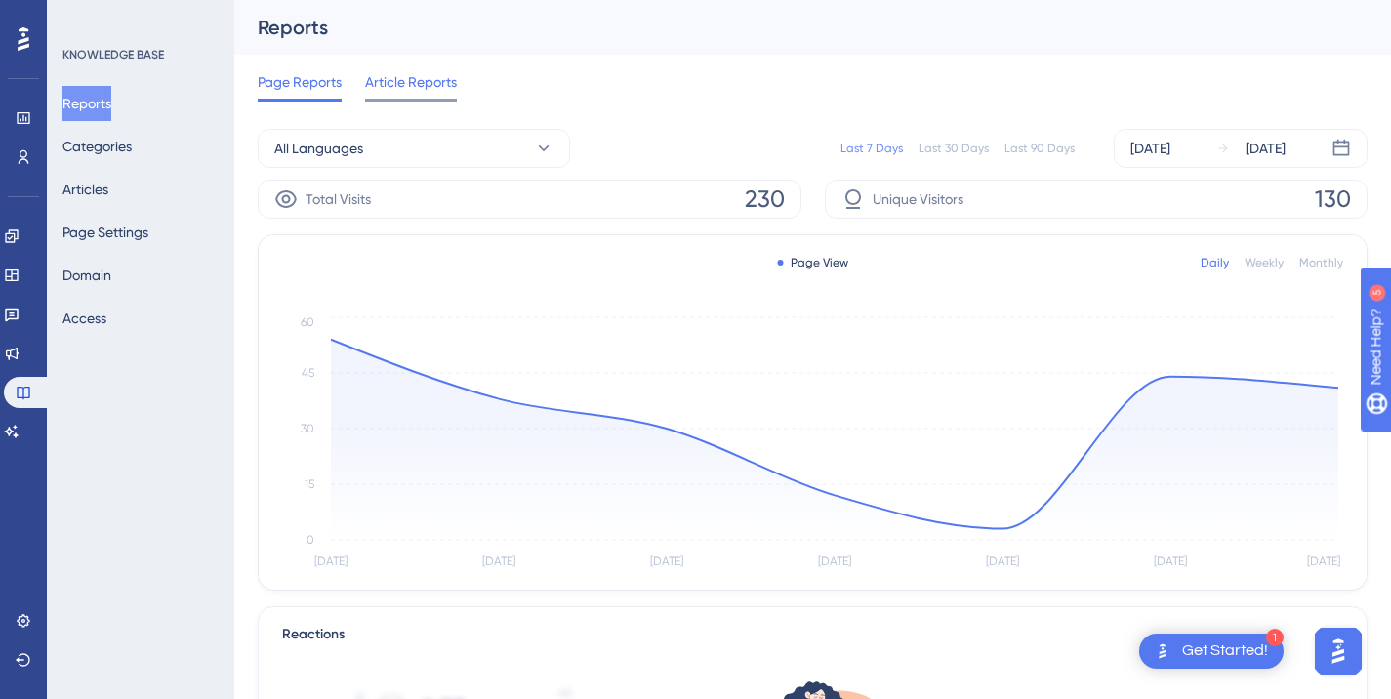
click at [436, 91] on span "Article Reports" at bounding box center [411, 81] width 92 height 23
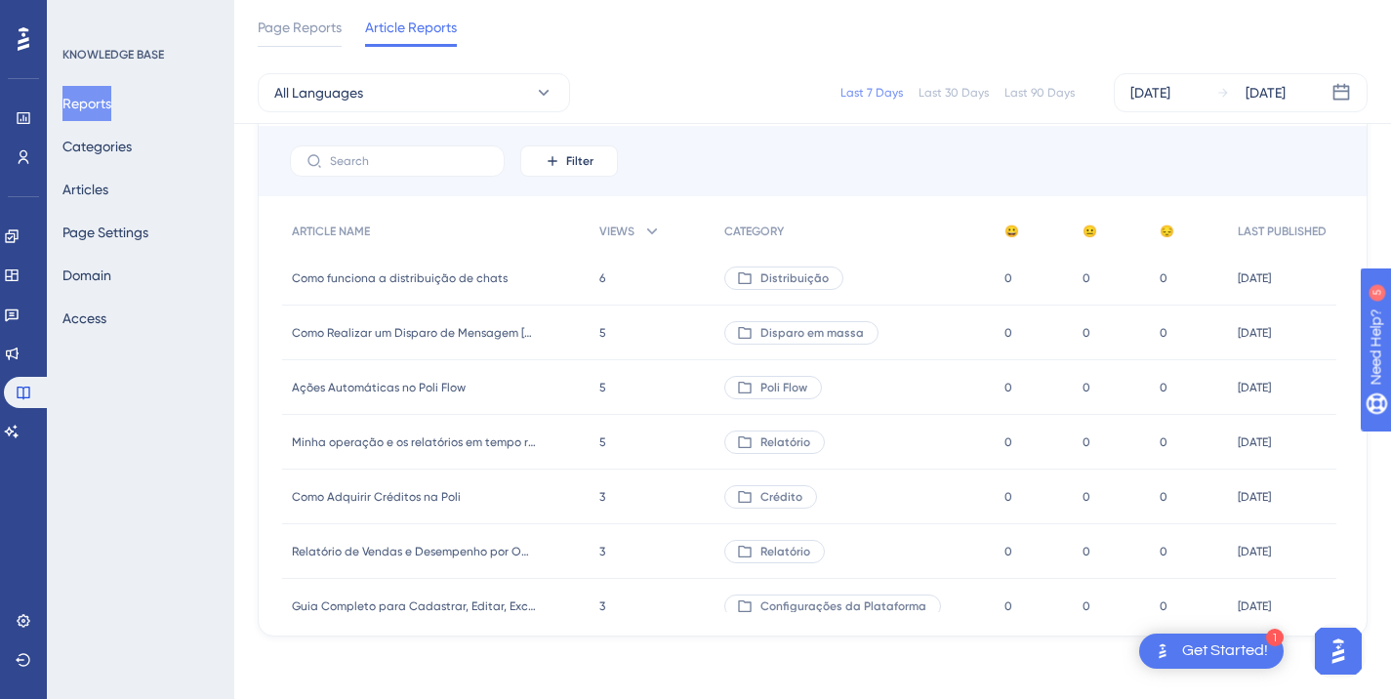
click at [1061, 90] on div "Last 90 Days" at bounding box center [1040, 93] width 70 height 16
click at [513, 106] on button "All Languages" at bounding box center [414, 92] width 312 height 39
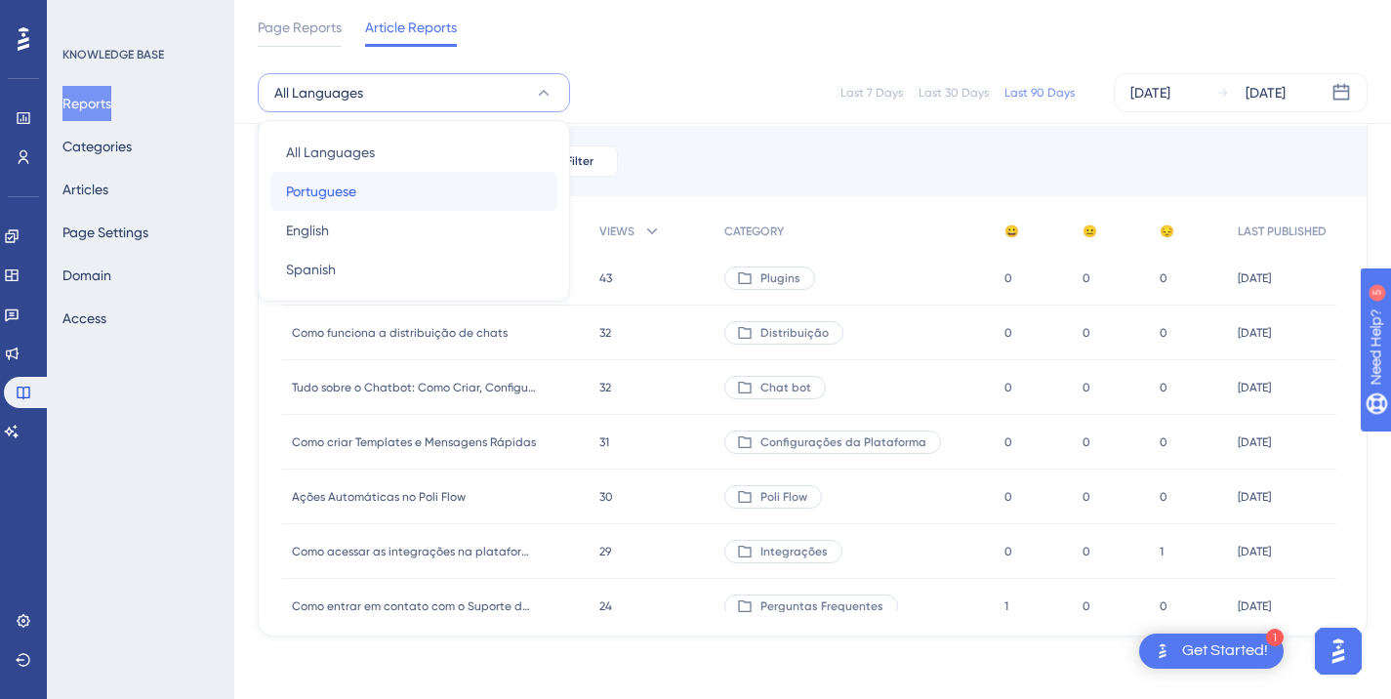
click at [455, 195] on div "Portuguese Portuguese" at bounding box center [414, 191] width 256 height 39
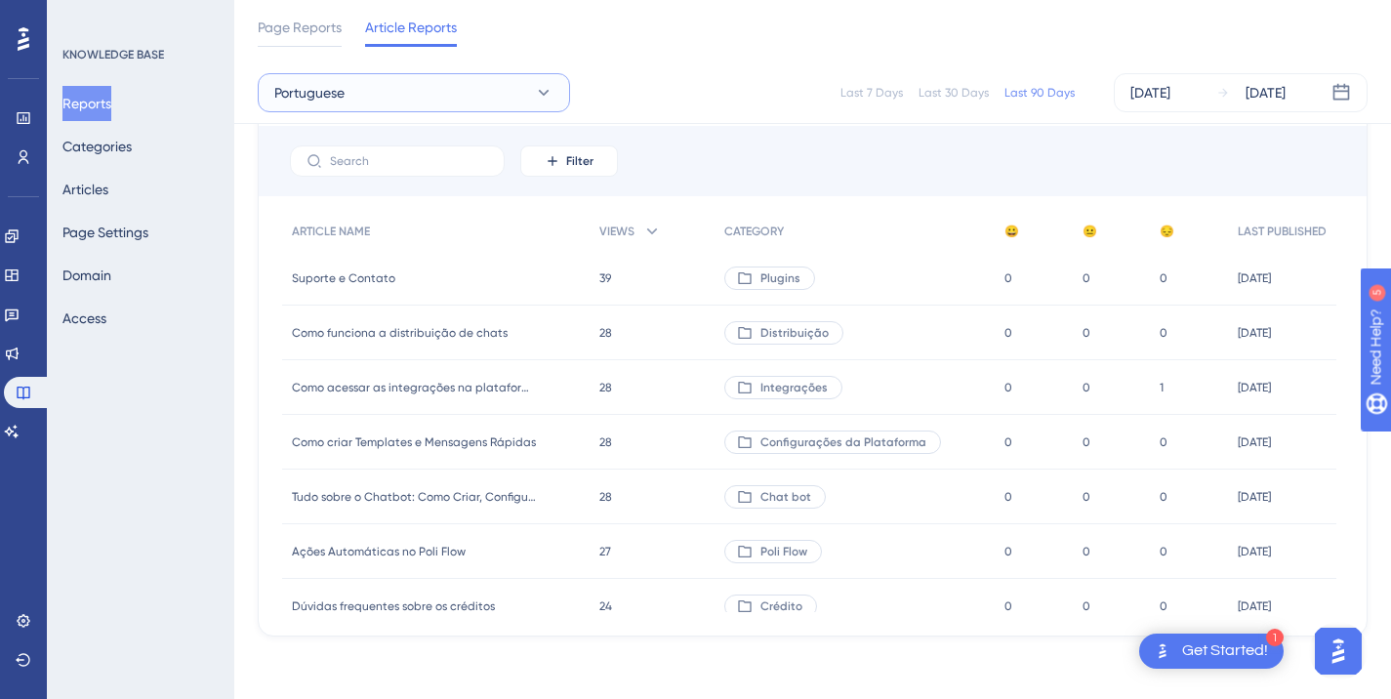
click at [442, 98] on button "Portuguese" at bounding box center [414, 92] width 312 height 39
click at [419, 146] on div "All Languages All Languages" at bounding box center [414, 152] width 256 height 39
click at [1026, 148] on div "Filter" at bounding box center [813, 161] width 1108 height 70
click at [1323, 188] on div "Filter" at bounding box center [813, 161] width 1108 height 70
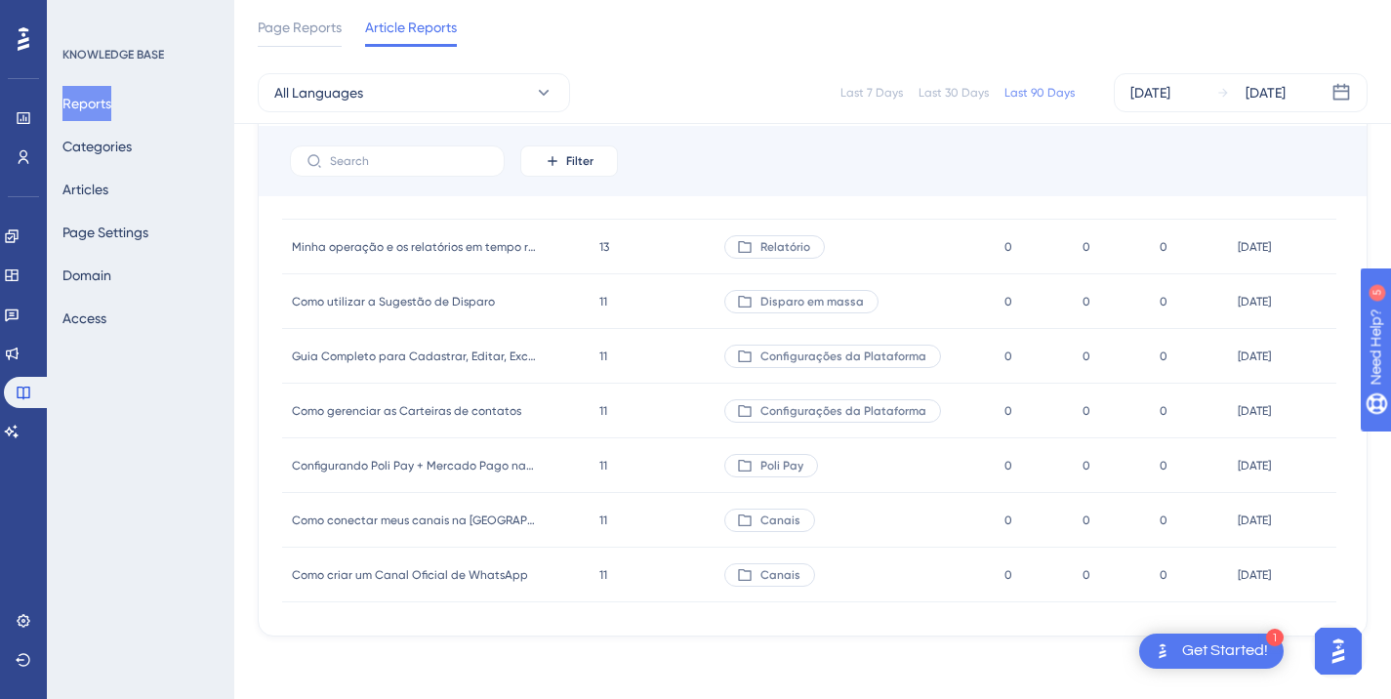
scroll to position [976, 0]
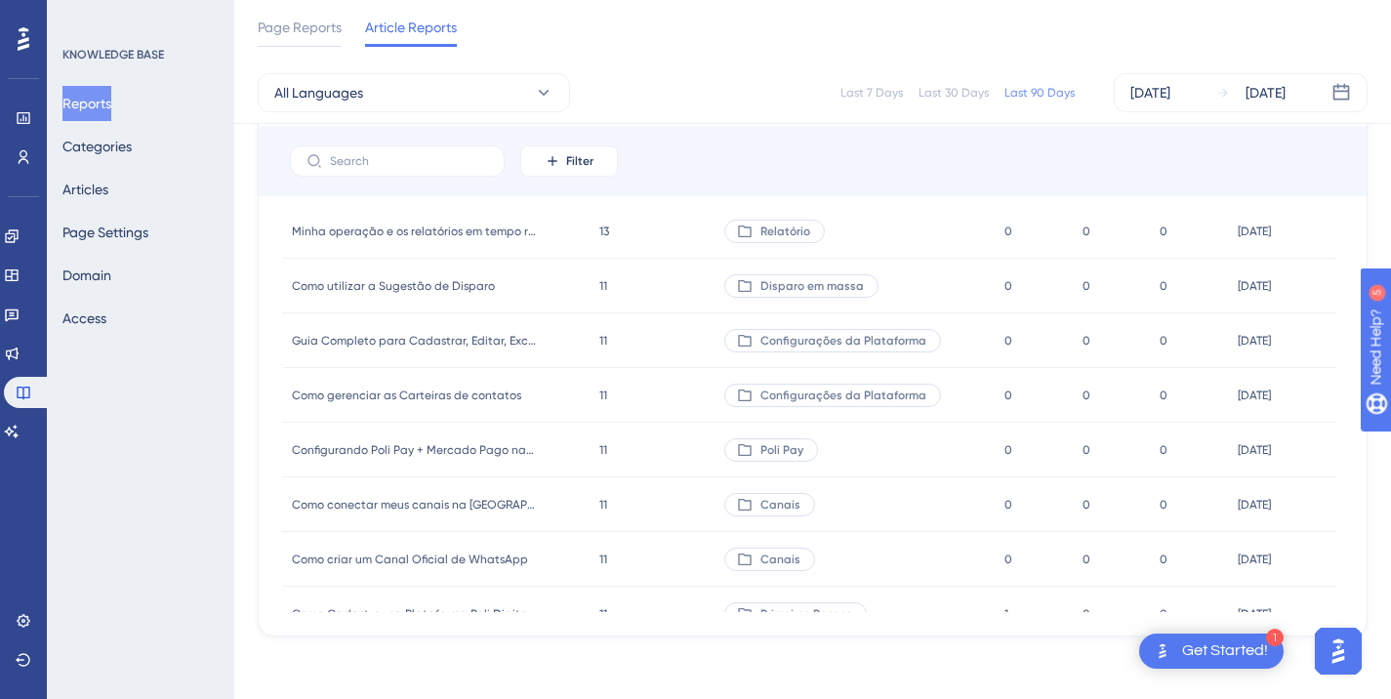
click at [1055, 123] on div "All Languages Last 7 Days Last 30 Days Last 90 Days [DATE] [DATE]" at bounding box center [812, 93] width 1157 height 62
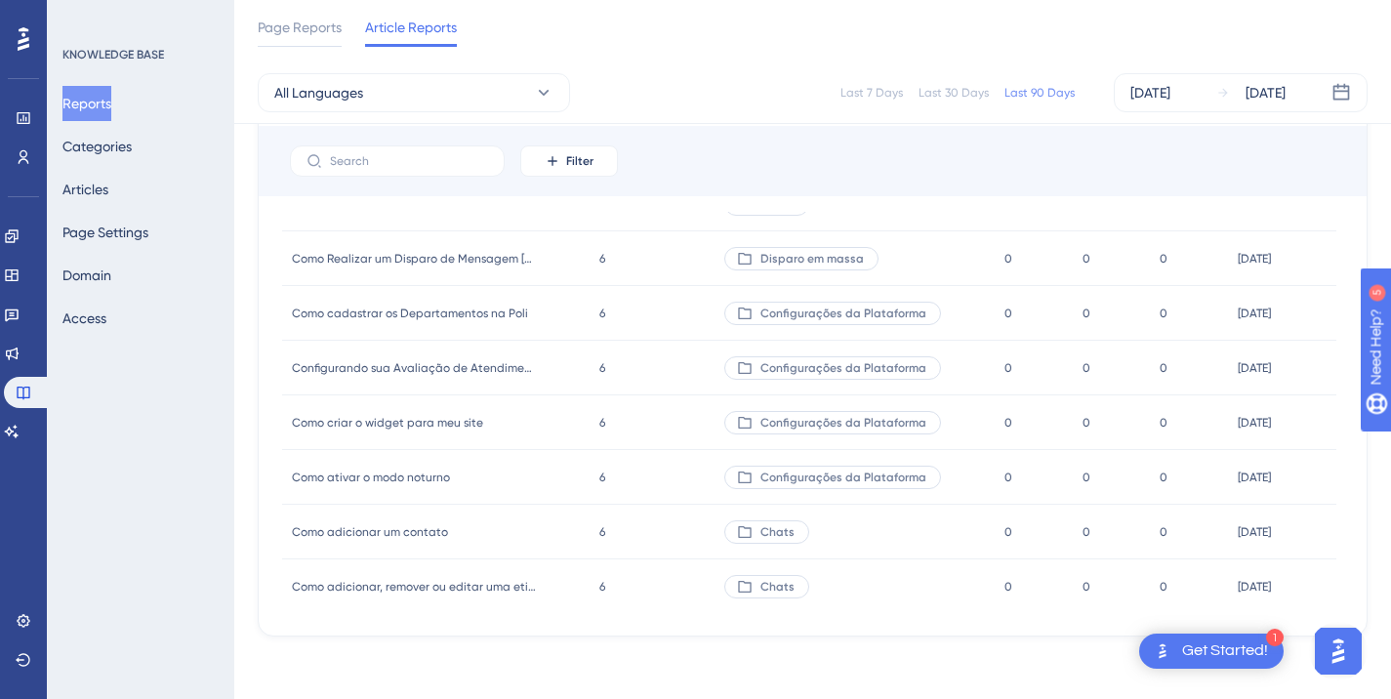
scroll to position [2148, 0]
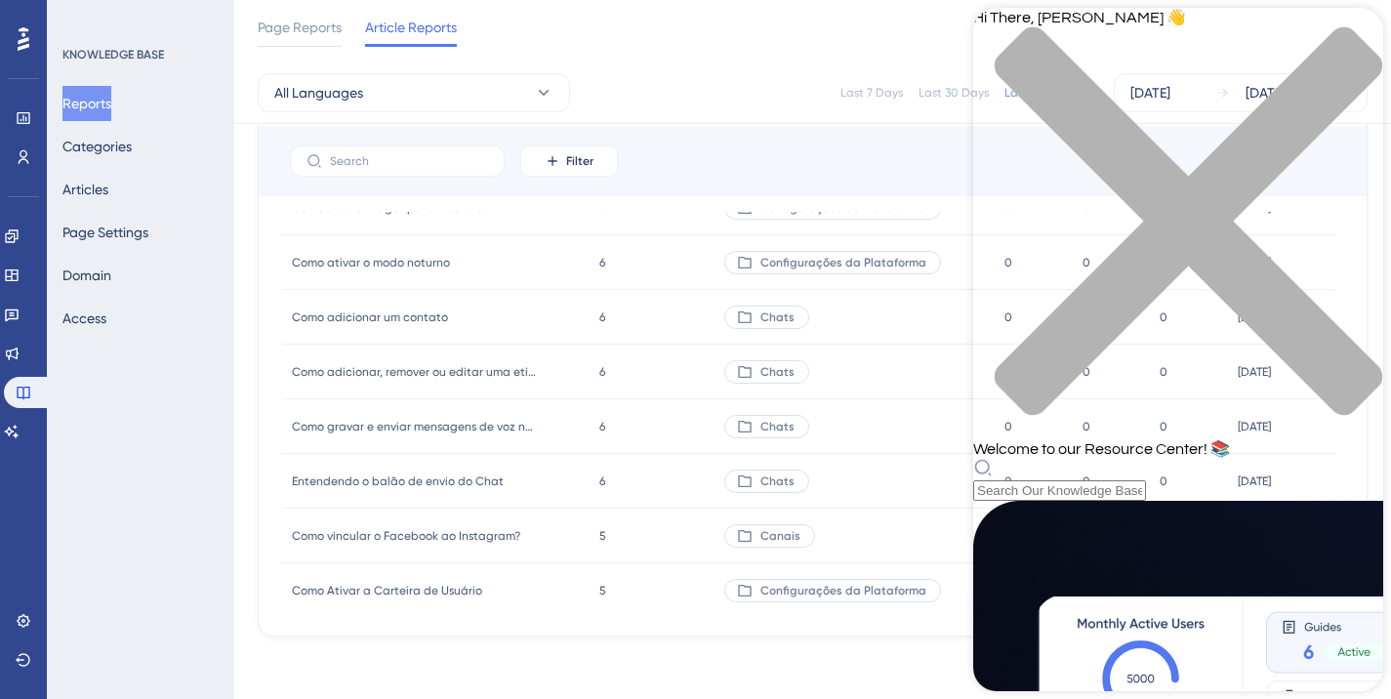
click at [1355, 41] on icon "close resource center" at bounding box center [1189, 221] width 388 height 388
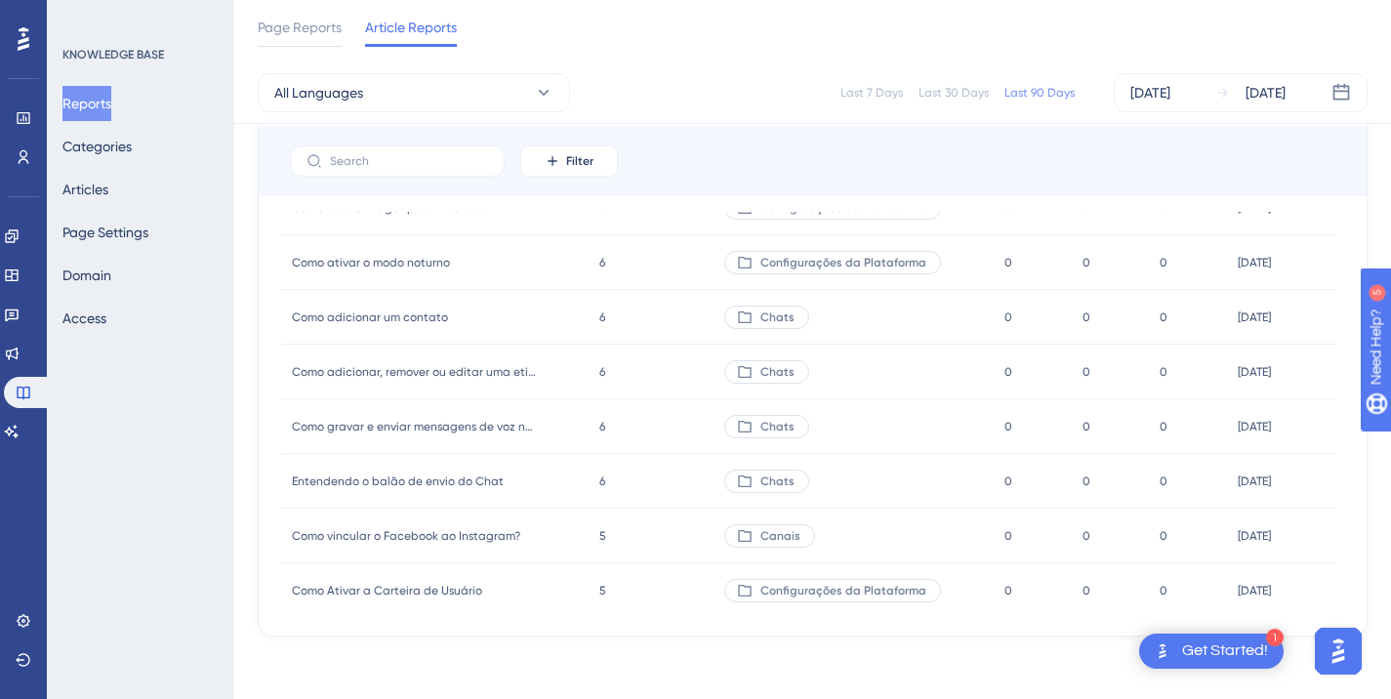
click at [1339, 653] on img "Open AI Assistant Launcher" at bounding box center [1338, 651] width 35 height 35
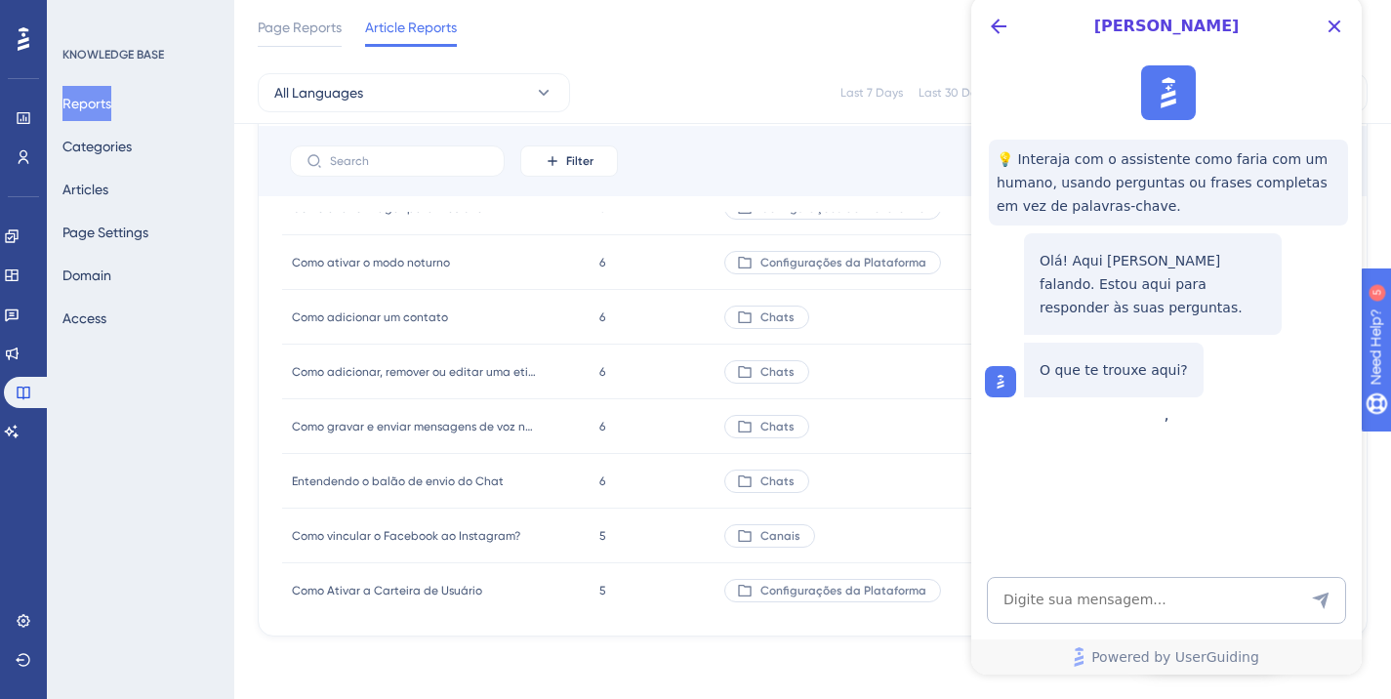
scroll to position [0, 0]
click at [1341, 32] on icon "Close Button" at bounding box center [1334, 26] width 23 height 23
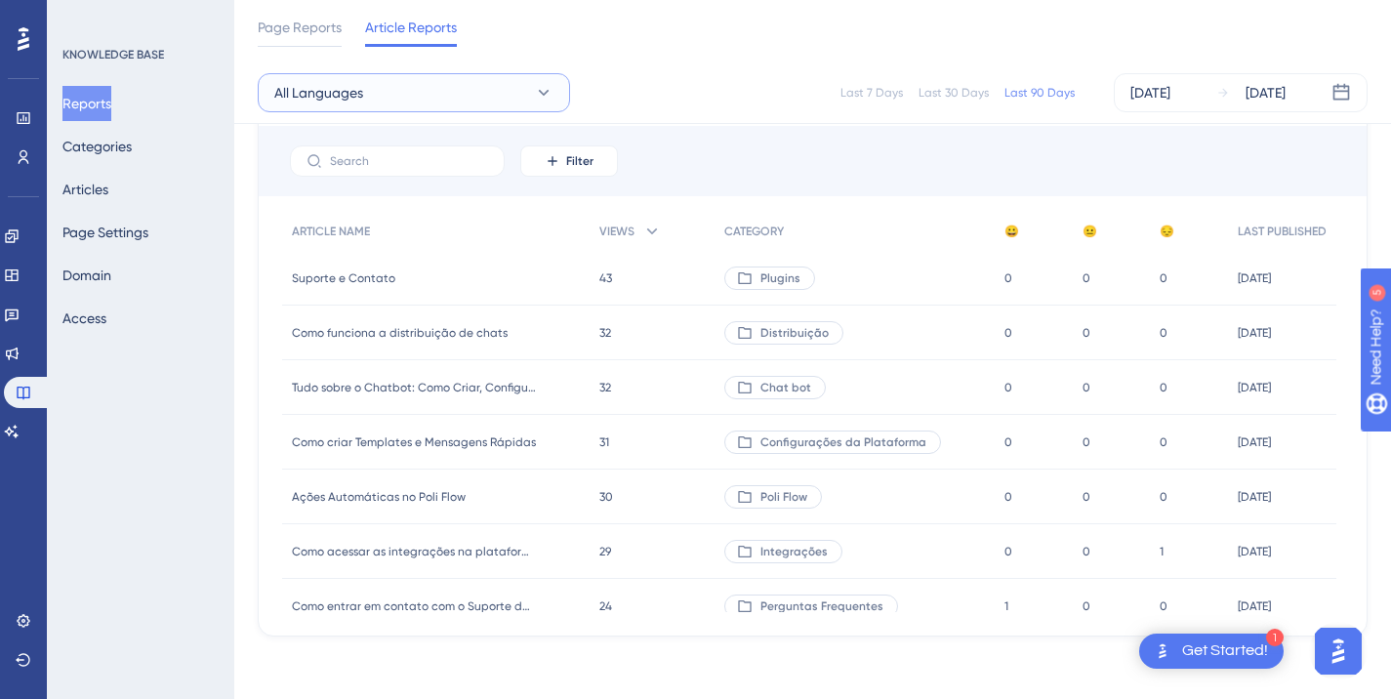
click at [460, 90] on button "All Languages" at bounding box center [414, 92] width 312 height 39
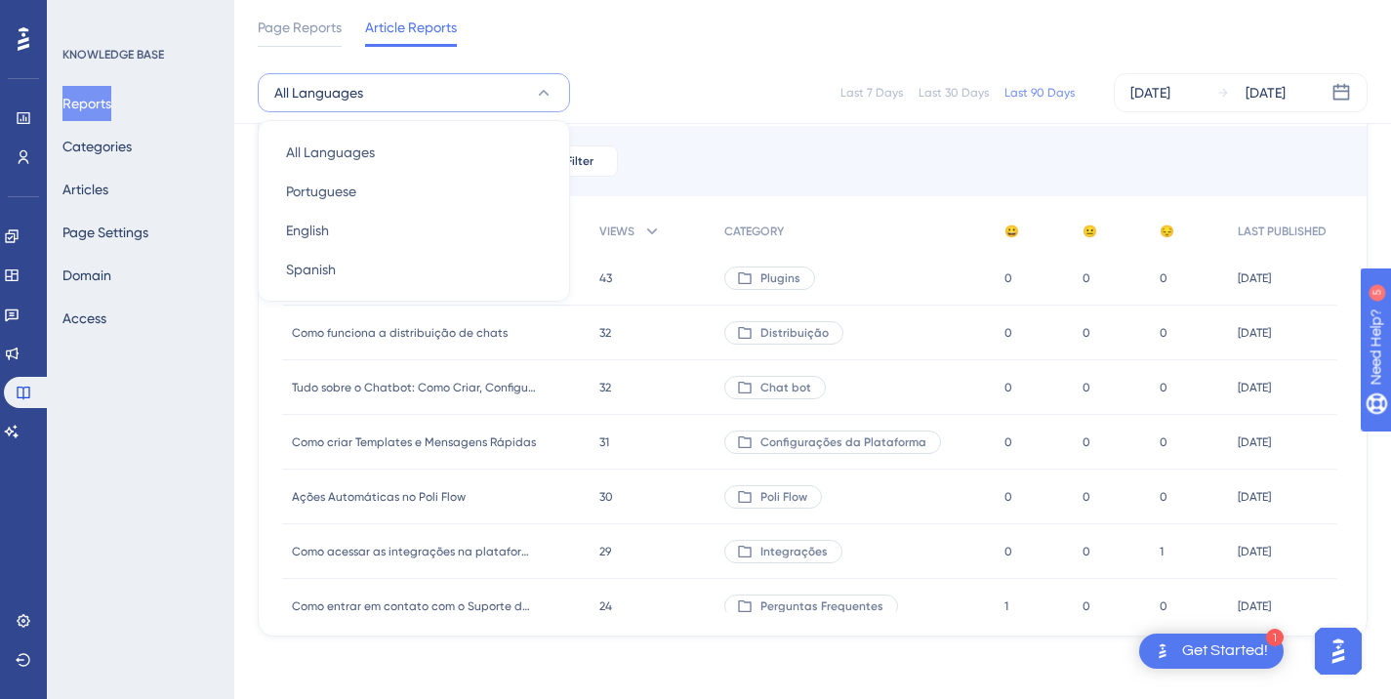
click at [621, 84] on div "Last 7 Days Last 30 Days Last 90 Days [DATE] [DATE]" at bounding box center [969, 92] width 798 height 39
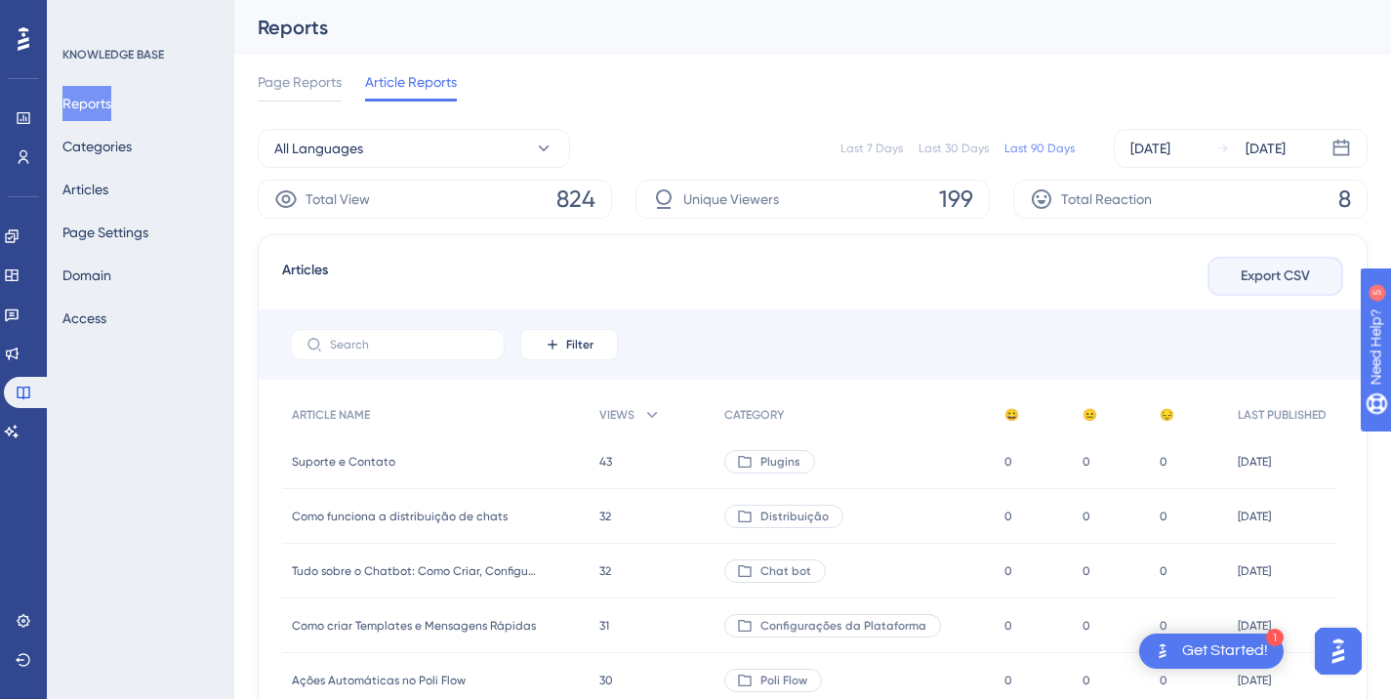
click at [1270, 271] on span "Export CSV" at bounding box center [1275, 276] width 69 height 23
click at [773, 466] on span "Plugins" at bounding box center [780, 462] width 40 height 16
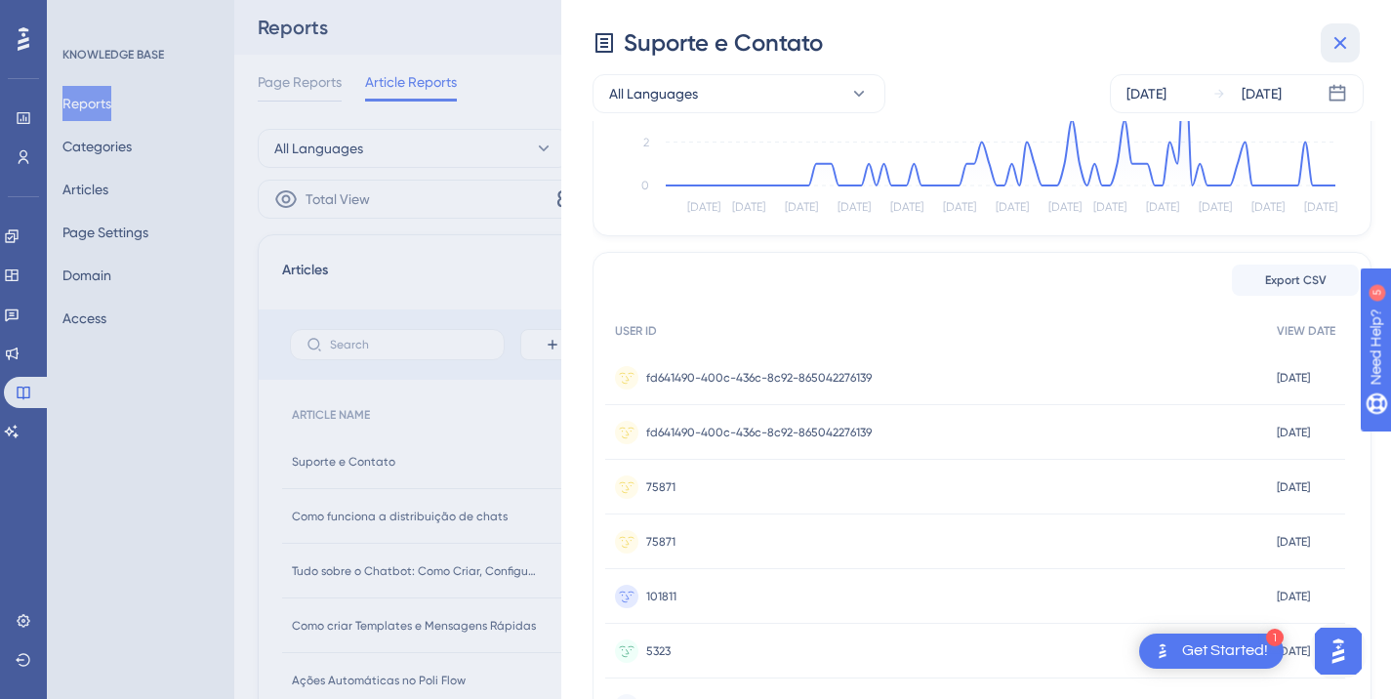
click at [1340, 46] on icon at bounding box center [1340, 42] width 23 height 23
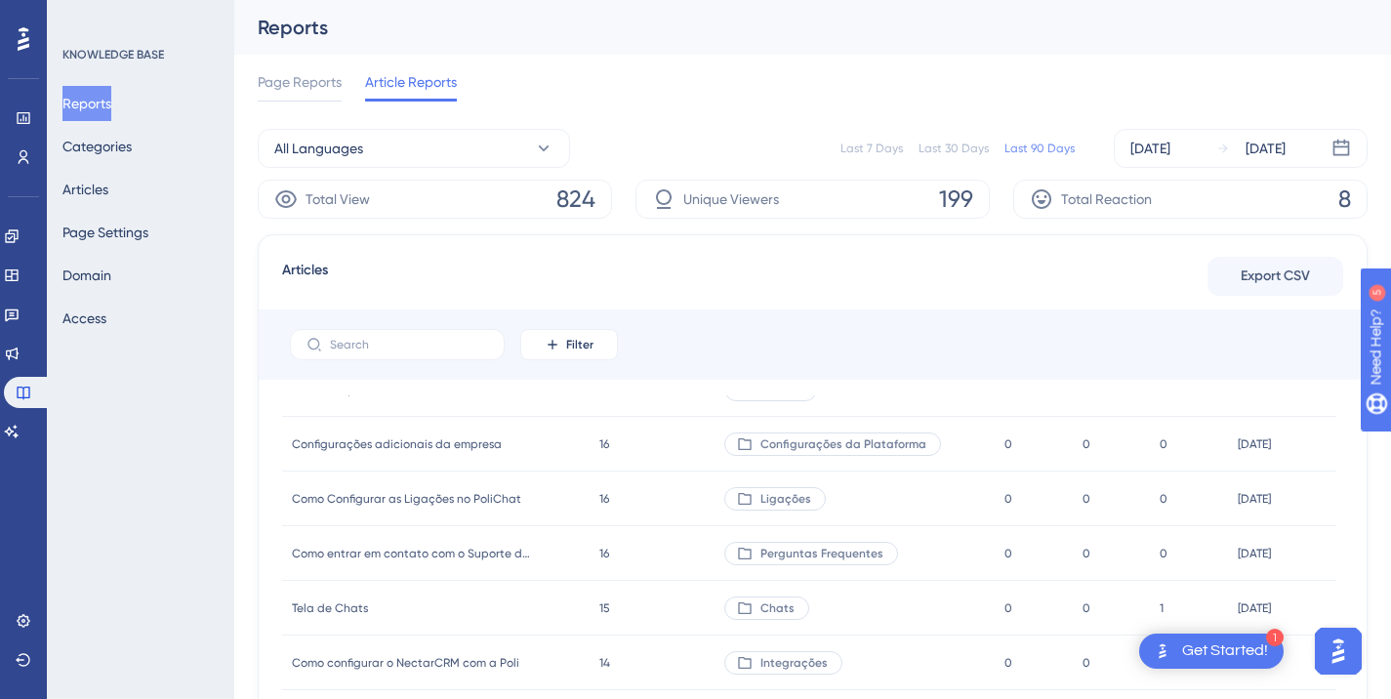
scroll to position [586, 0]
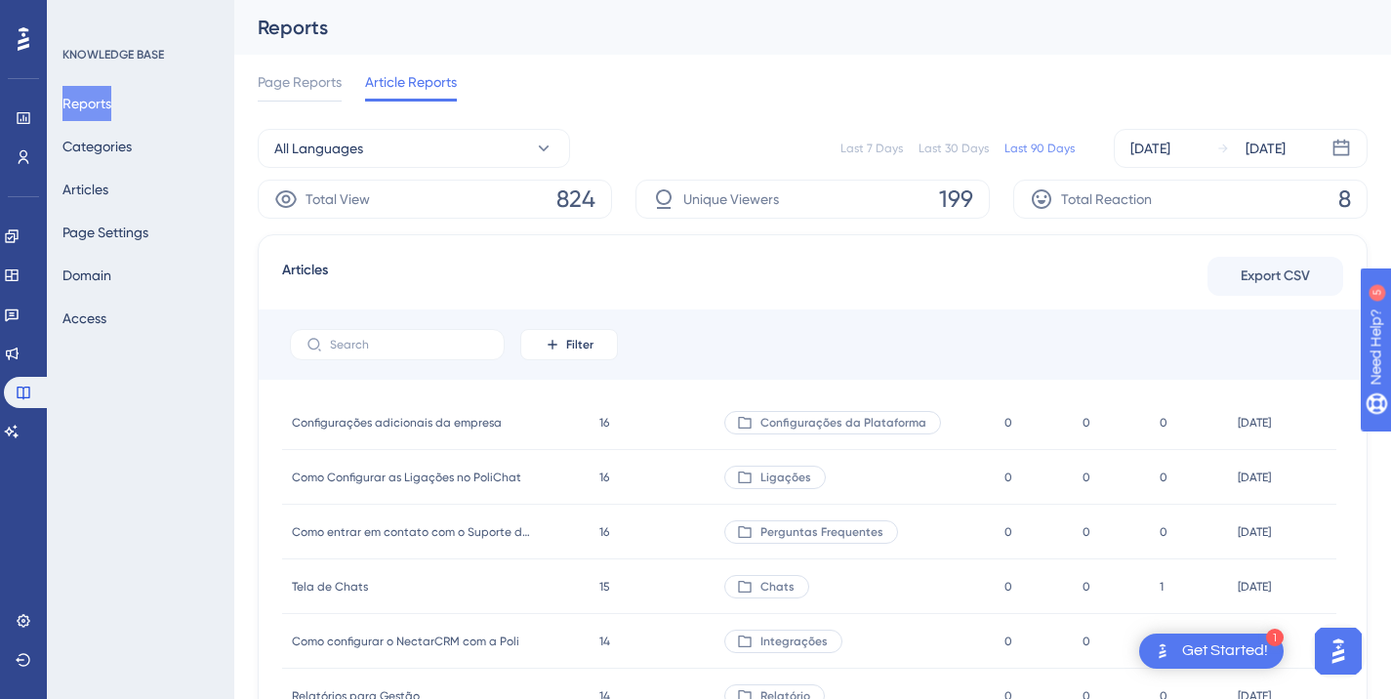
click at [1347, 662] on img "Open AI Assistant Launcher" at bounding box center [1338, 651] width 35 height 35
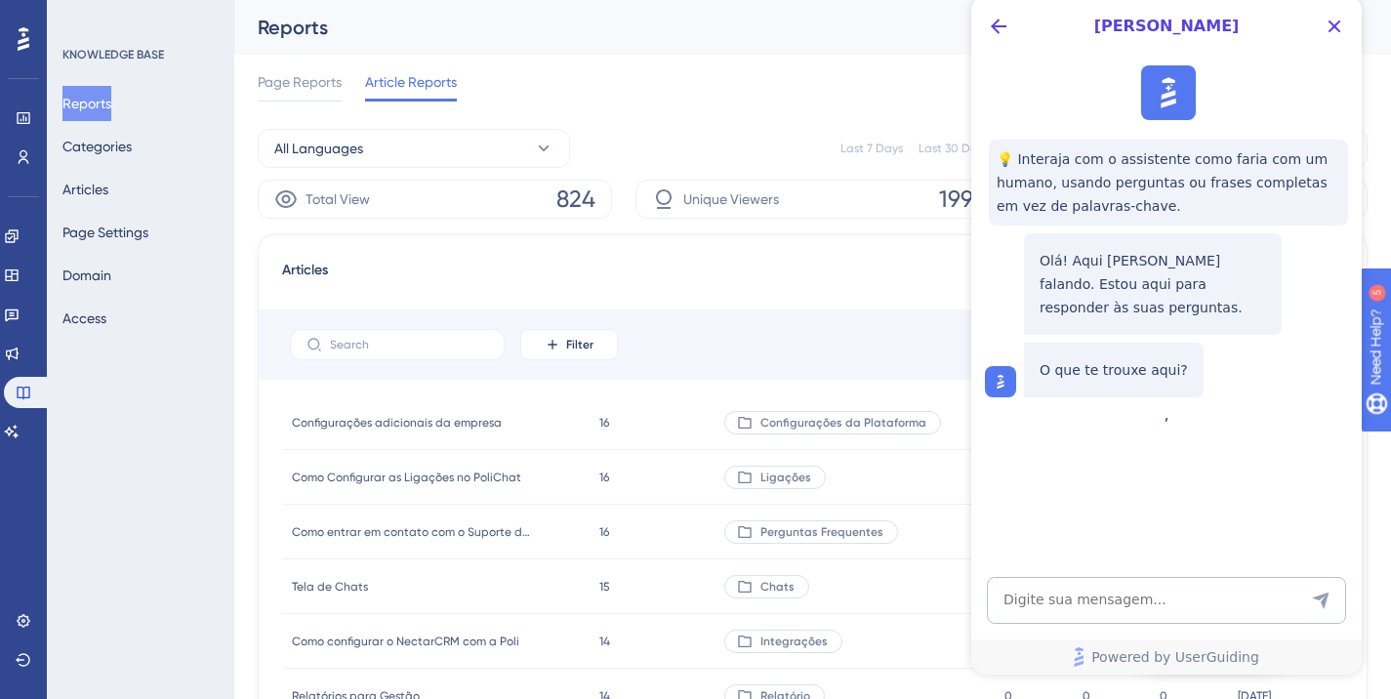
scroll to position [0, 0]
click at [1334, 38] on button "Close Button" at bounding box center [1334, 26] width 31 height 31
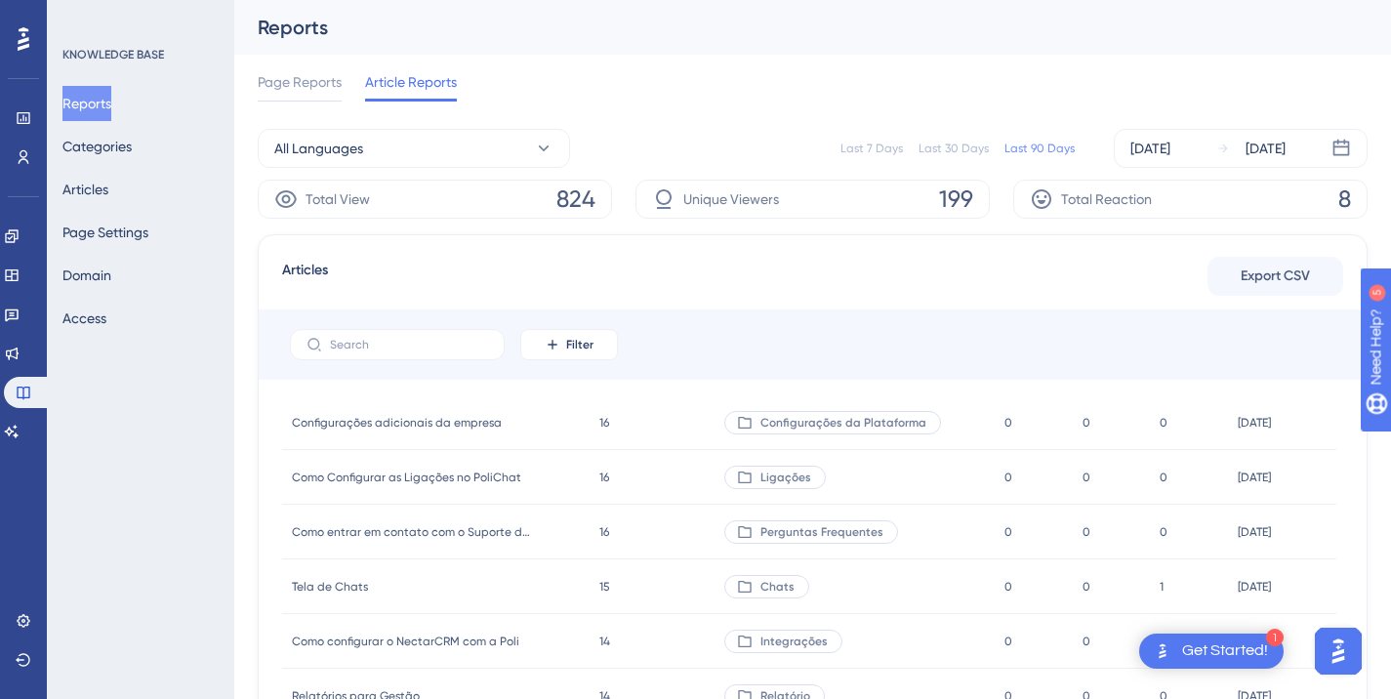
click at [1243, 646] on div "Get Started!" at bounding box center [1225, 650] width 86 height 21
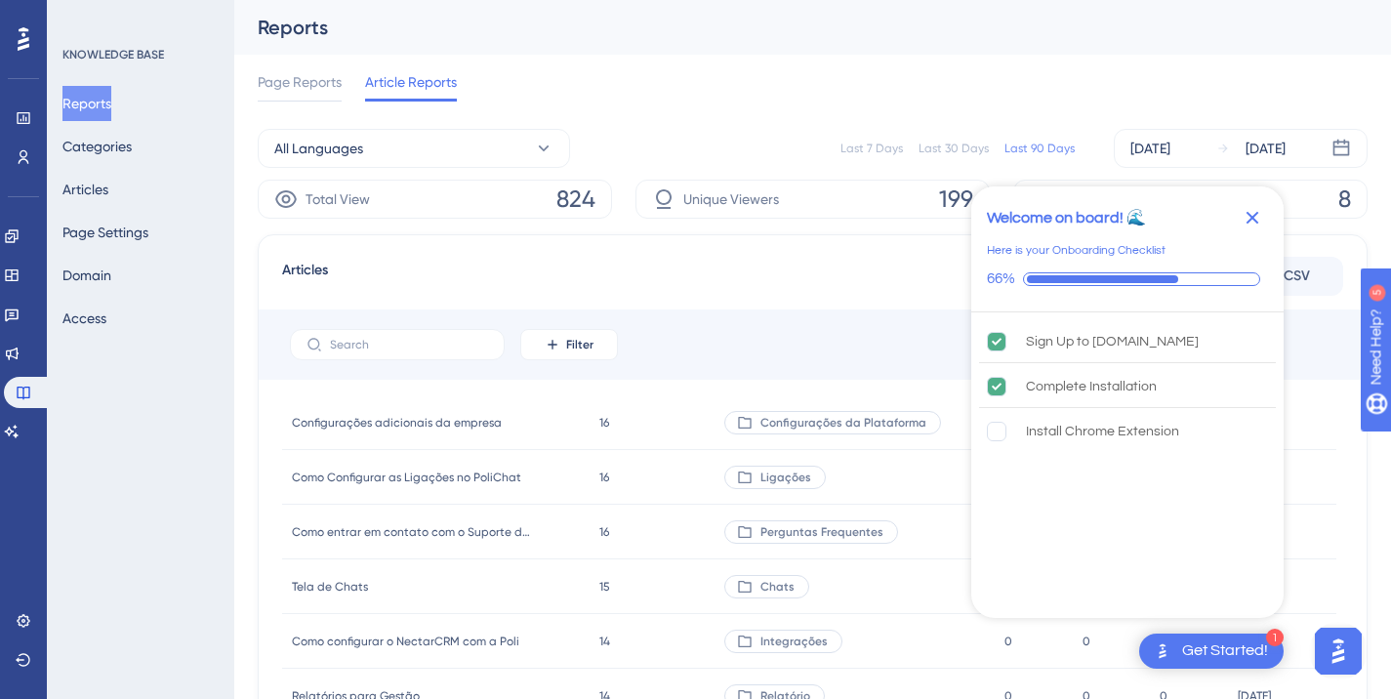
click at [628, 280] on div "Articles Export CSV" at bounding box center [812, 276] width 1061 height 35
click at [1255, 221] on icon "Close Checklist" at bounding box center [1253, 218] width 13 height 13
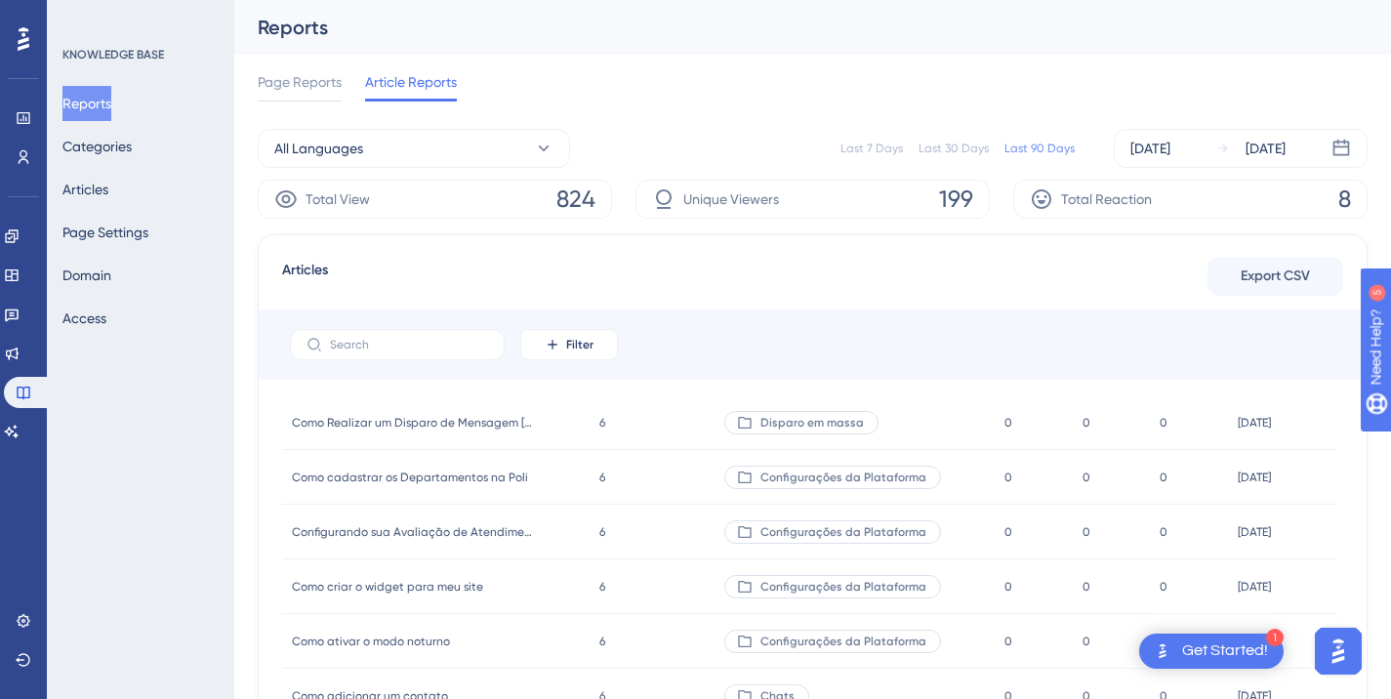
scroll to position [2245, 0]
